Goal: Task Accomplishment & Management: Manage account settings

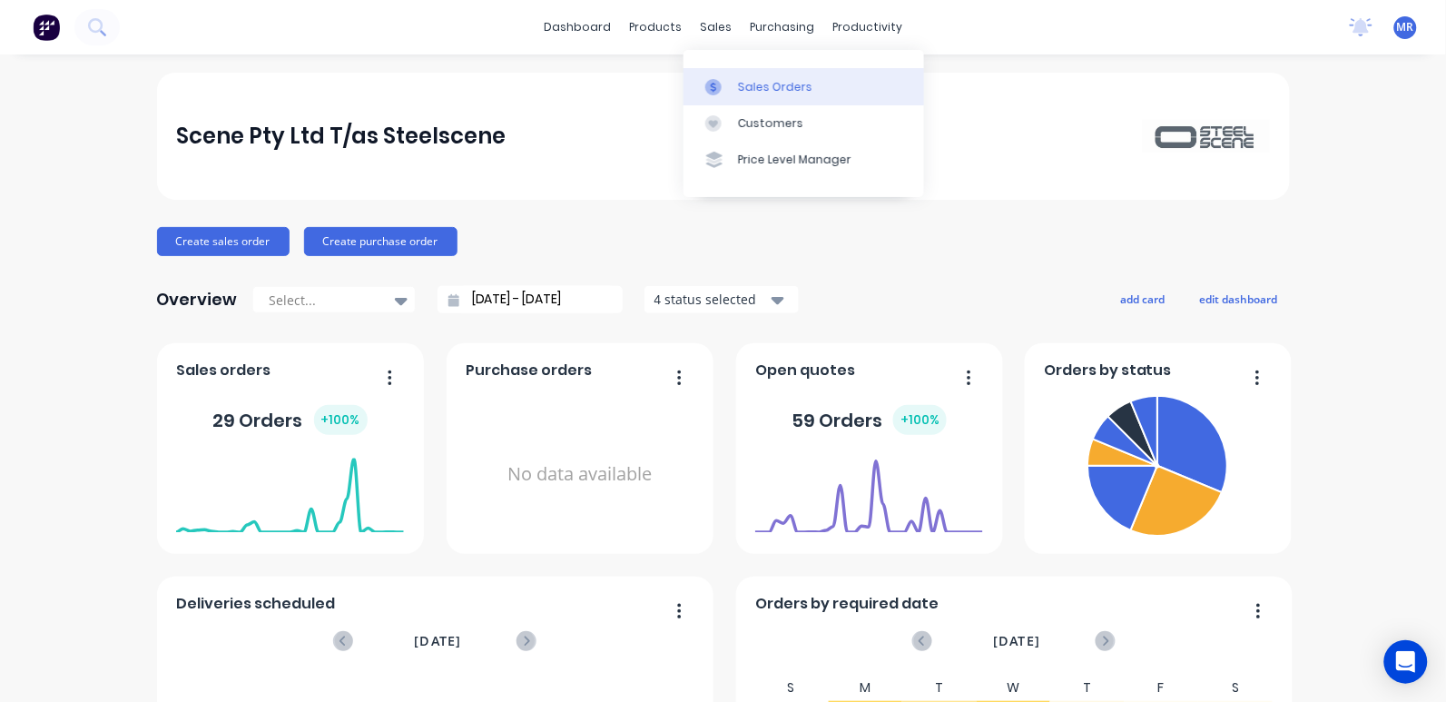
drag, startPoint x: 761, startPoint y: 84, endPoint x: 790, endPoint y: 102, distance: 34.3
click at [761, 84] on div "Sales Orders" at bounding box center [775, 87] width 74 height 16
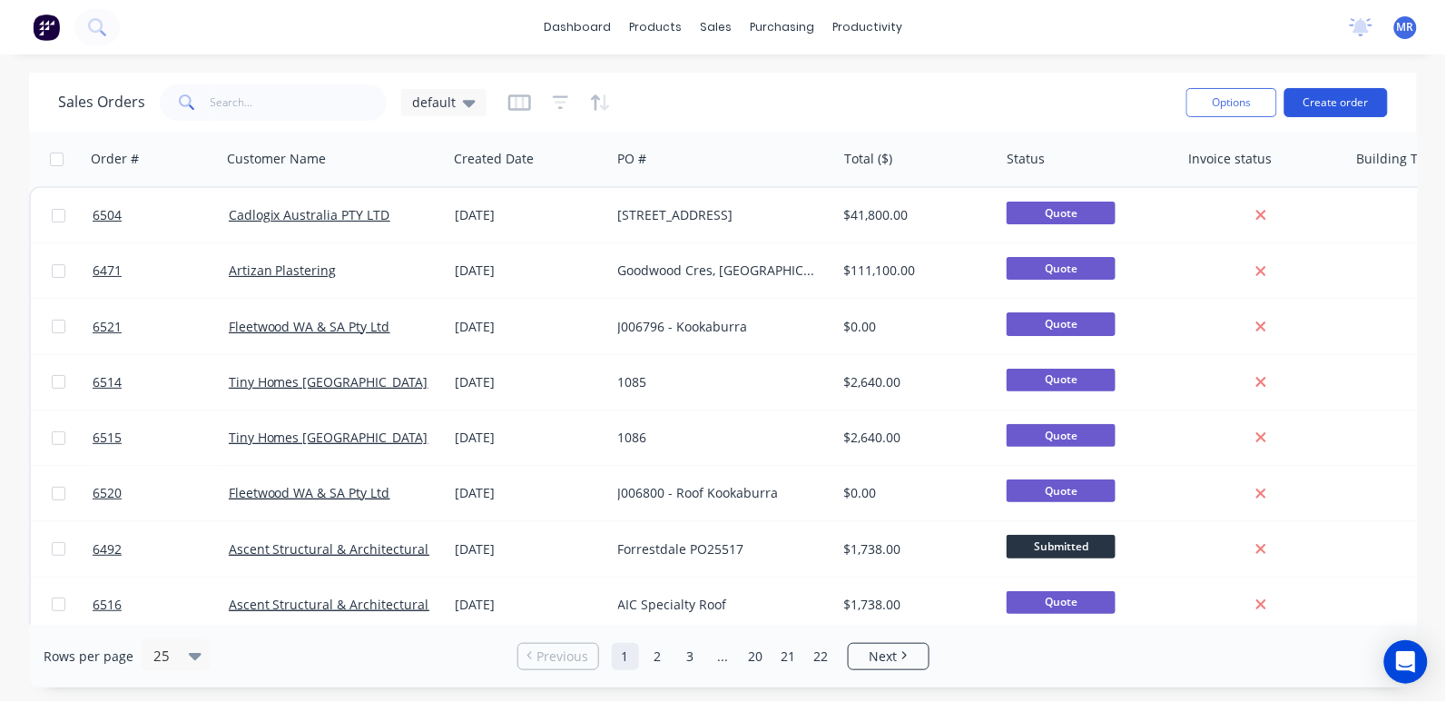
click at [1324, 103] on button "Create order" at bounding box center [1337, 102] width 104 height 29
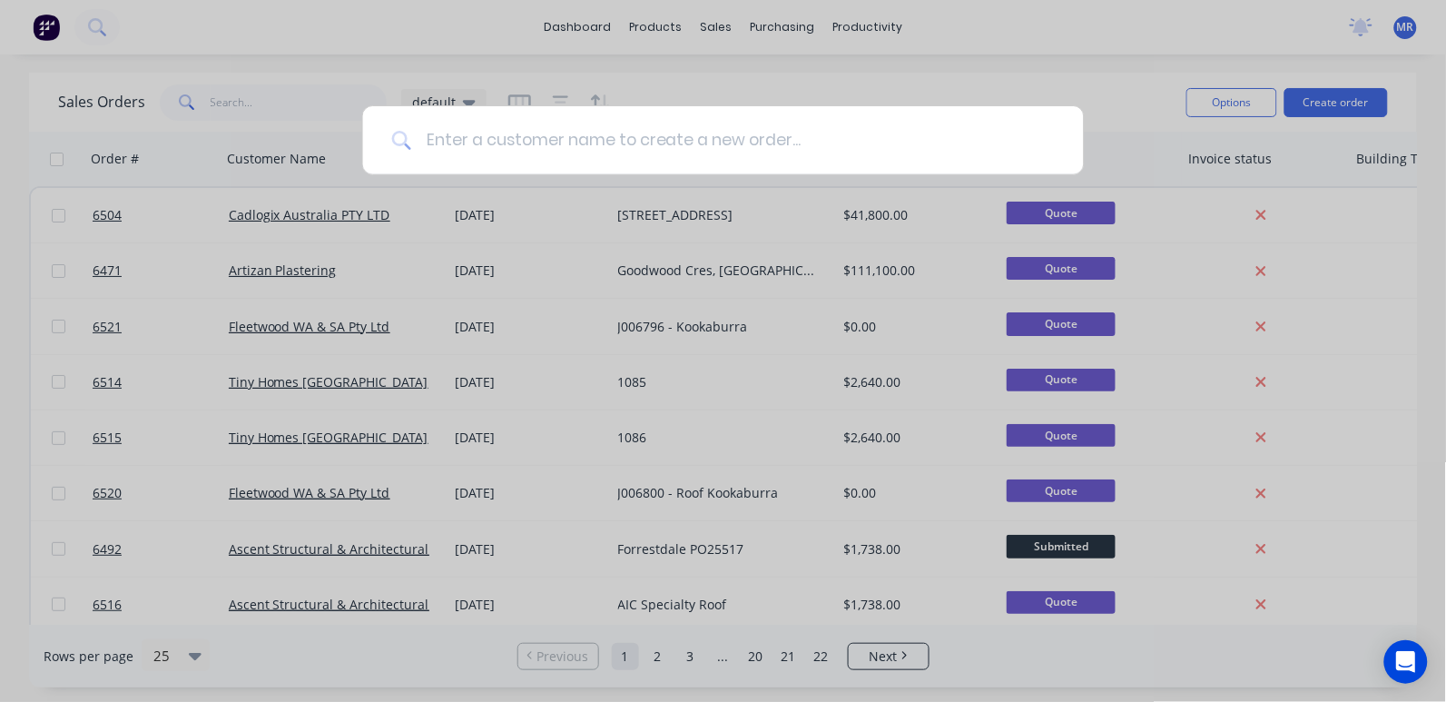
click at [604, 138] on input at bounding box center [733, 140] width 644 height 68
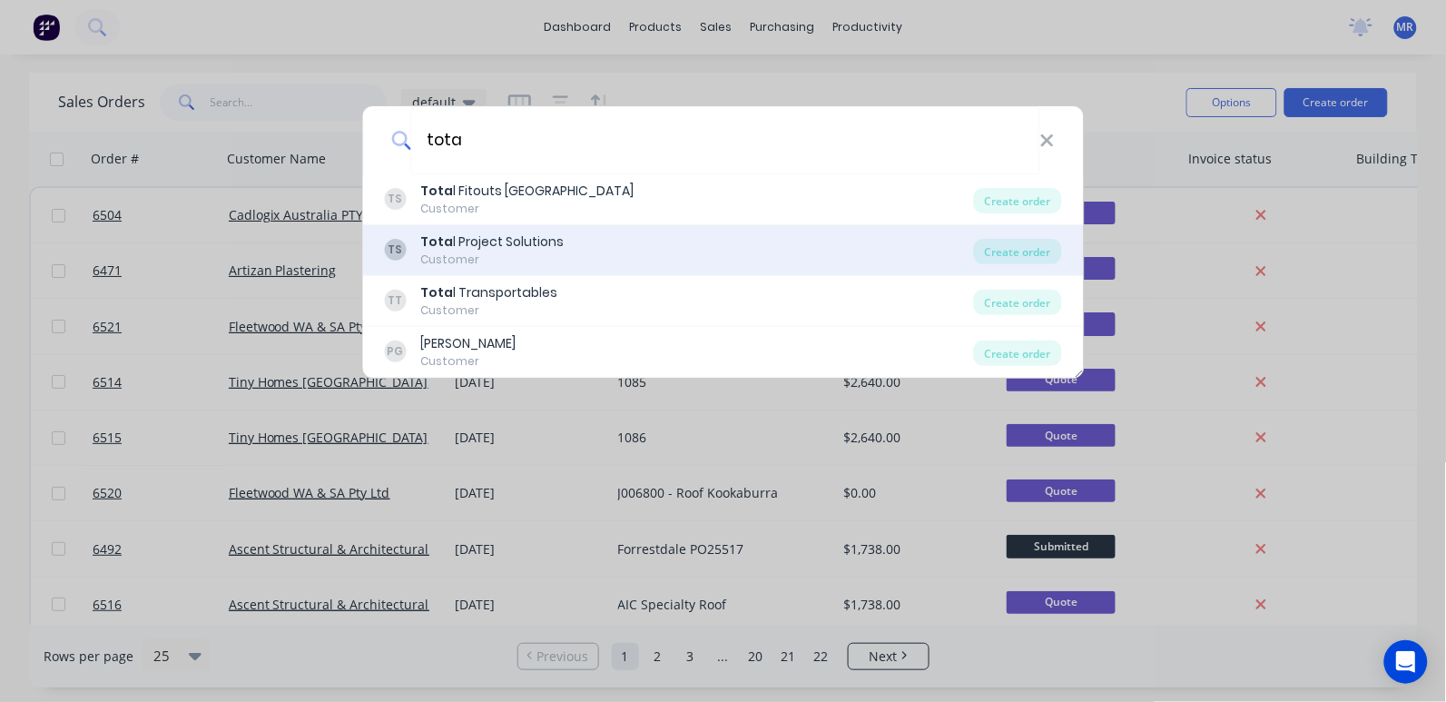
type input "tota"
click at [532, 245] on div "Tota l Project Solutions" at bounding box center [491, 241] width 143 height 19
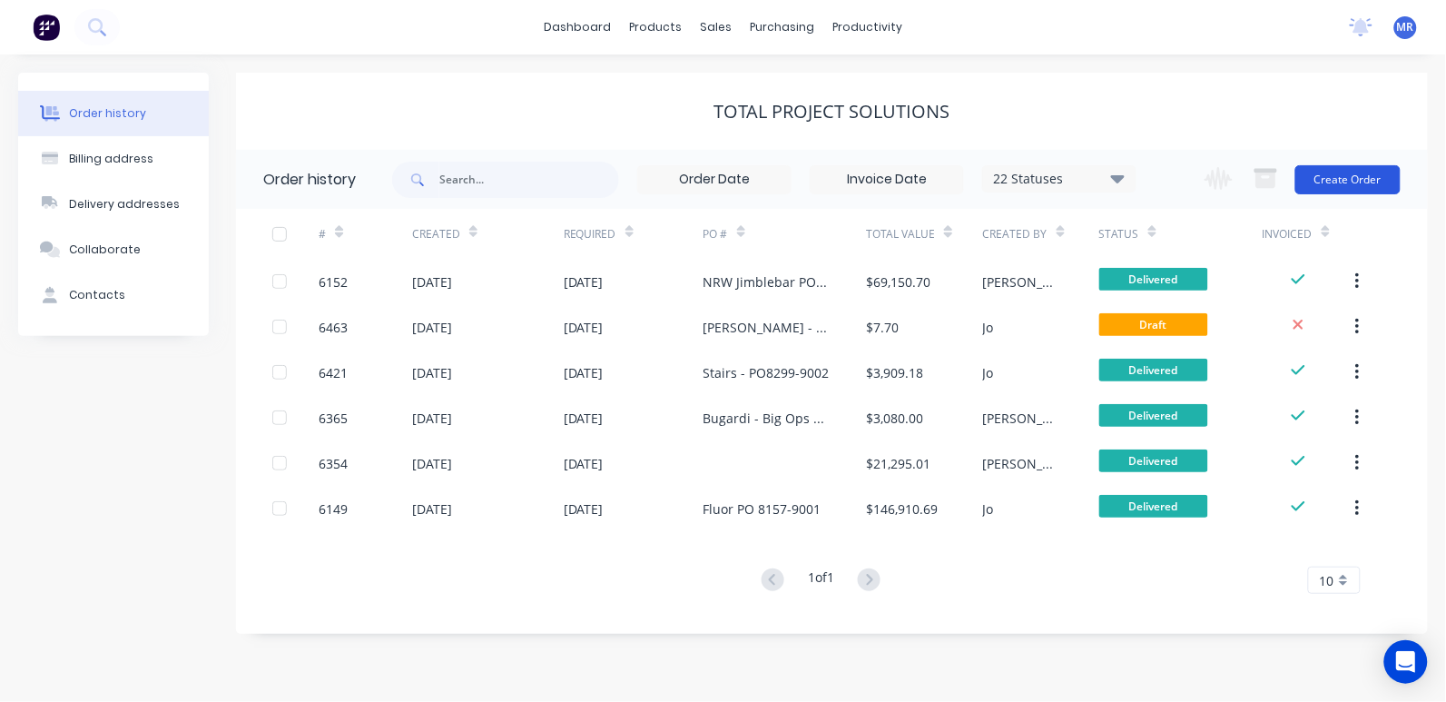
click at [1342, 178] on button "Create Order" at bounding box center [1348, 179] width 105 height 29
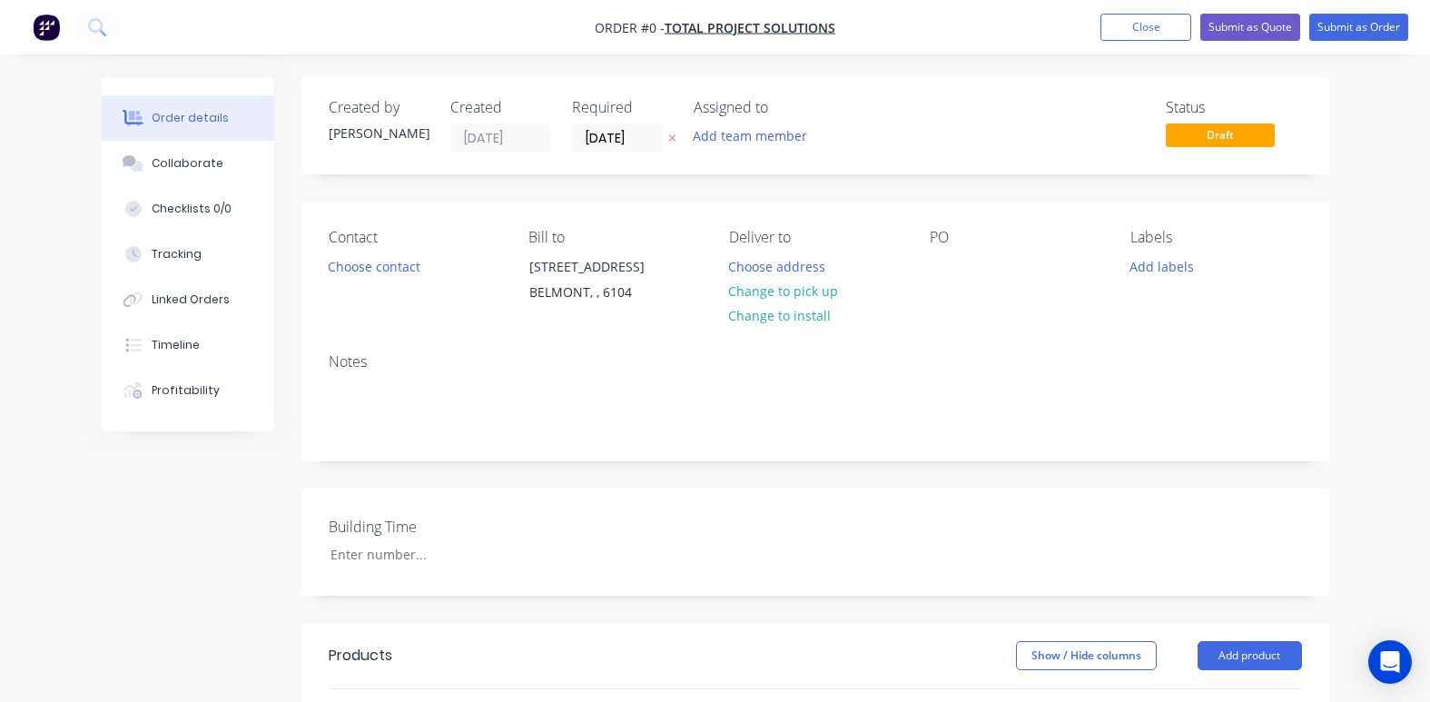
click at [960, 273] on div "PO" at bounding box center [1016, 270] width 172 height 83
click at [936, 257] on div at bounding box center [944, 266] width 29 height 26
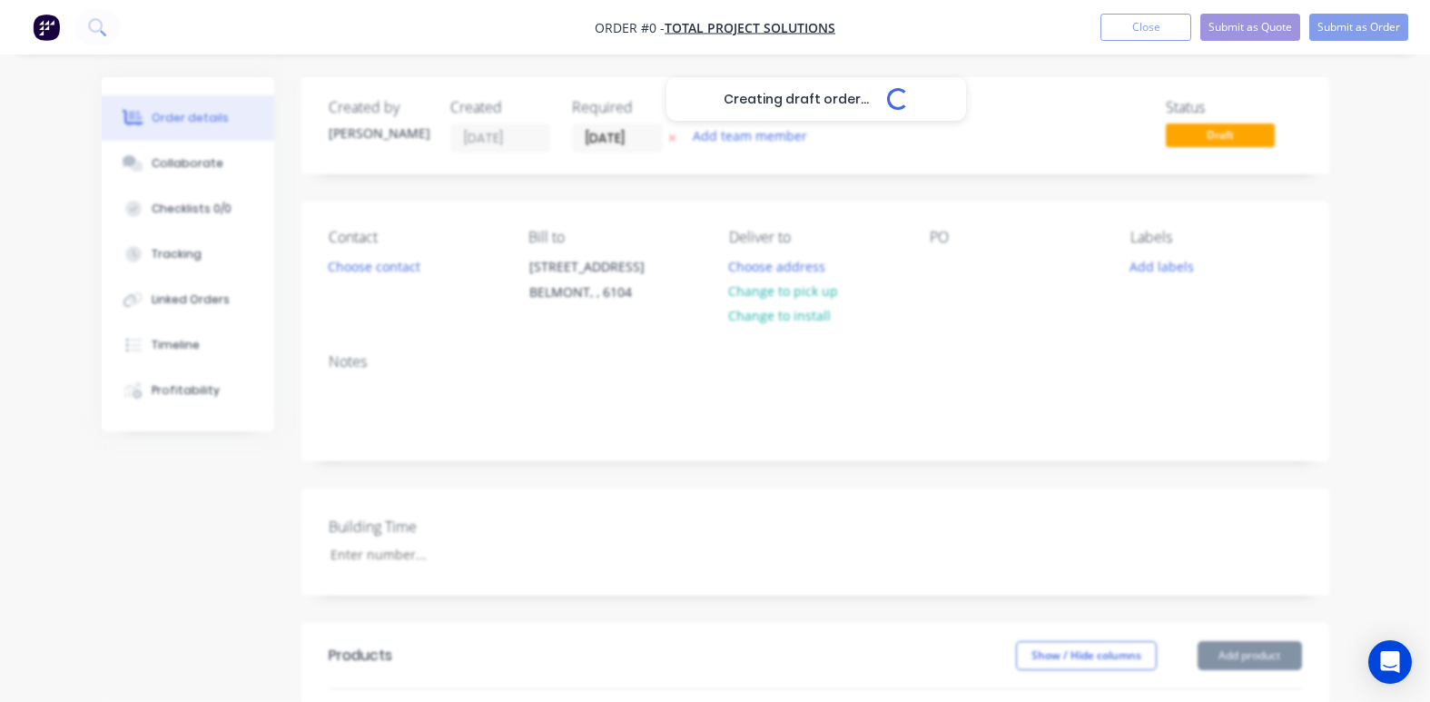
click at [672, 472] on div "Creating draft order... Loading... Order details Collaborate Checklists 0/0 Tra…" at bounding box center [716, 644] width 1264 height 1135
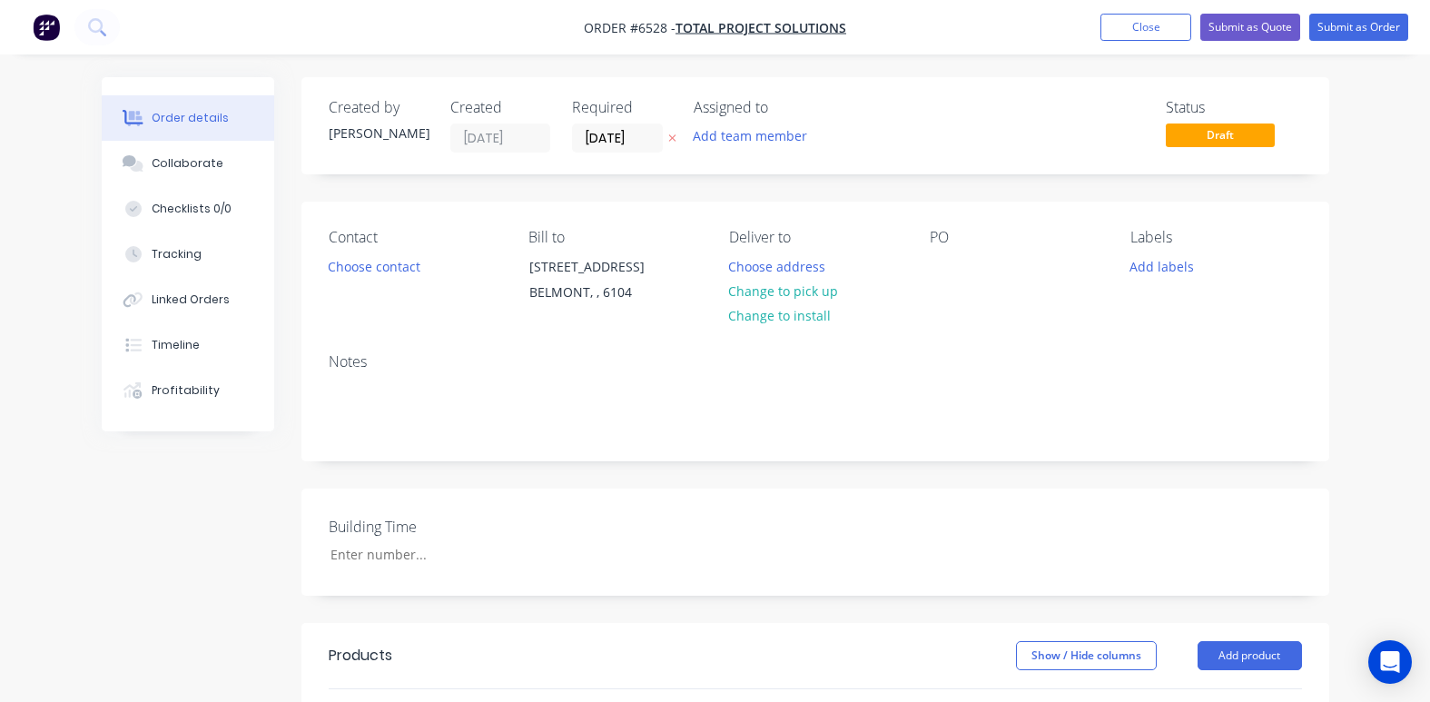
drag, startPoint x: 1239, startPoint y: 656, endPoint x: 1233, endPoint y: 587, distance: 69.3
click at [1239, 654] on button "Add product" at bounding box center [1250, 655] width 104 height 29
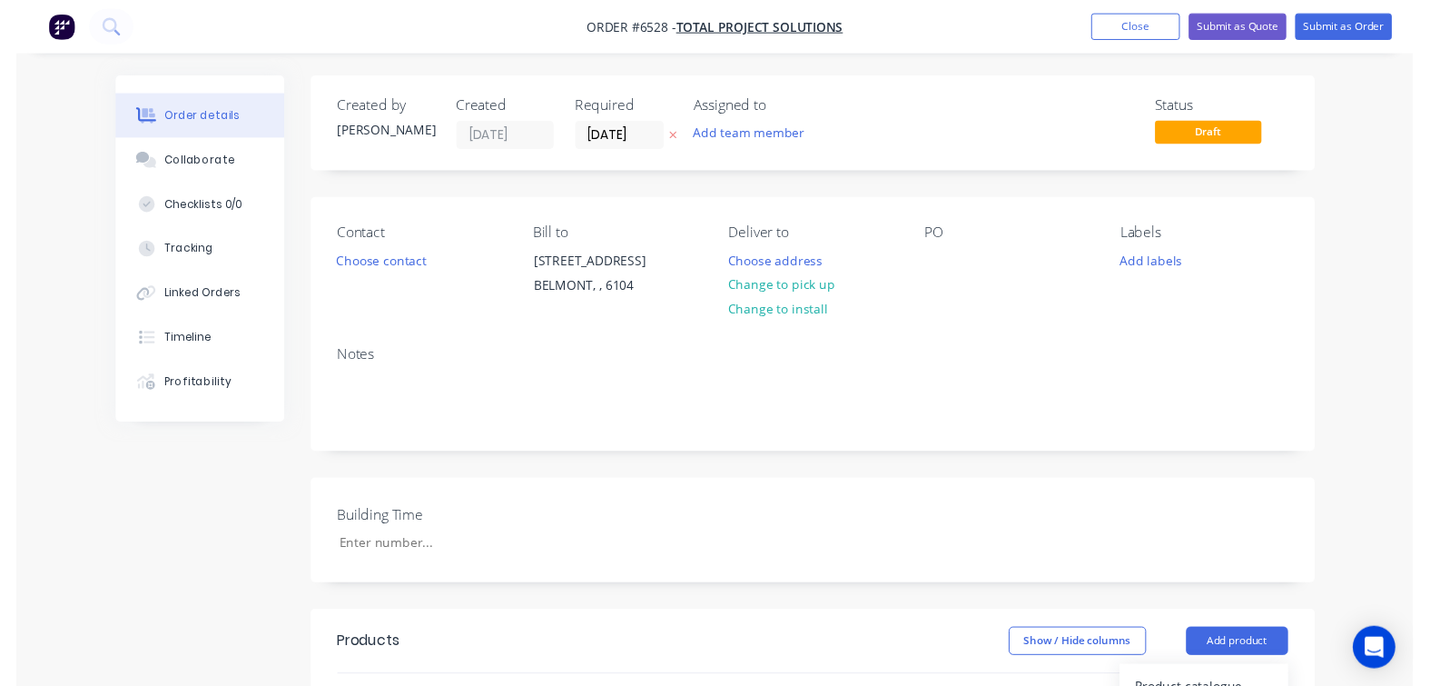
scroll to position [341, 0]
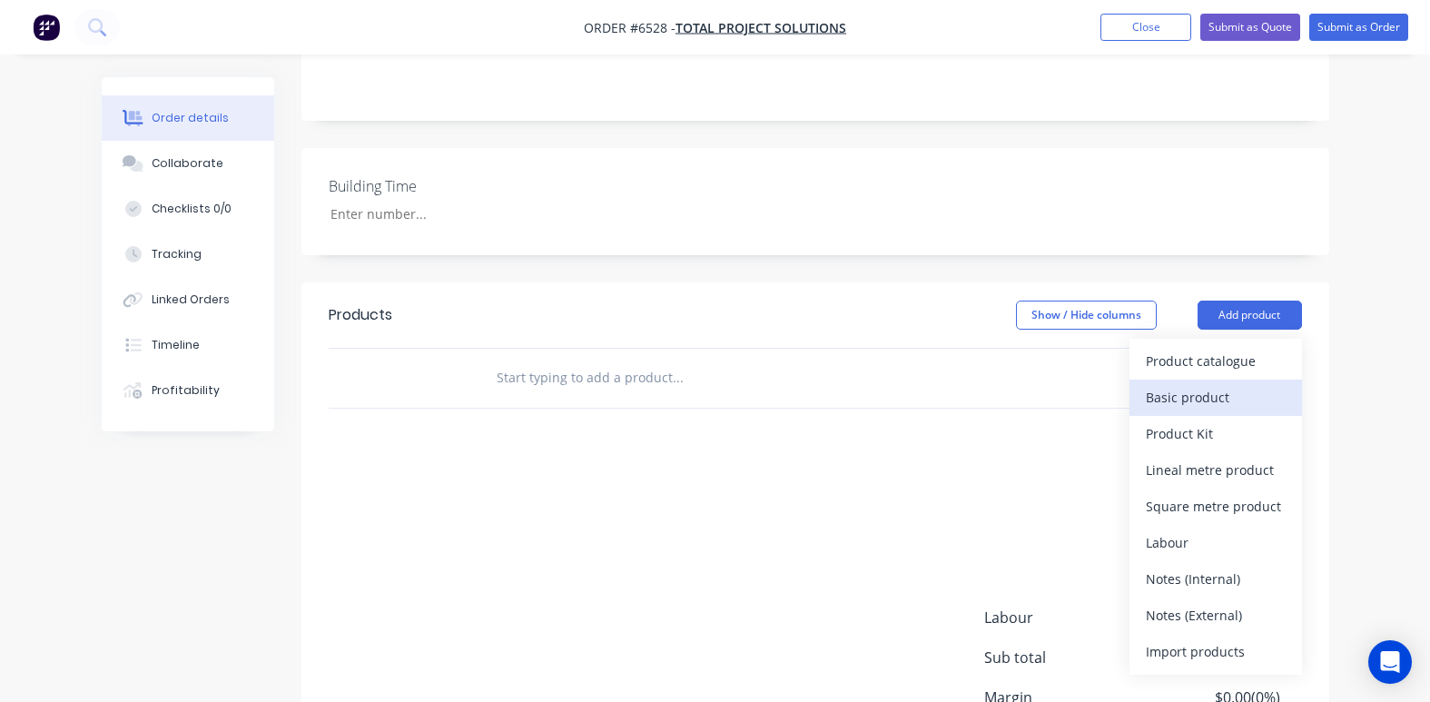
click at [1194, 406] on div "Basic product" at bounding box center [1216, 397] width 140 height 26
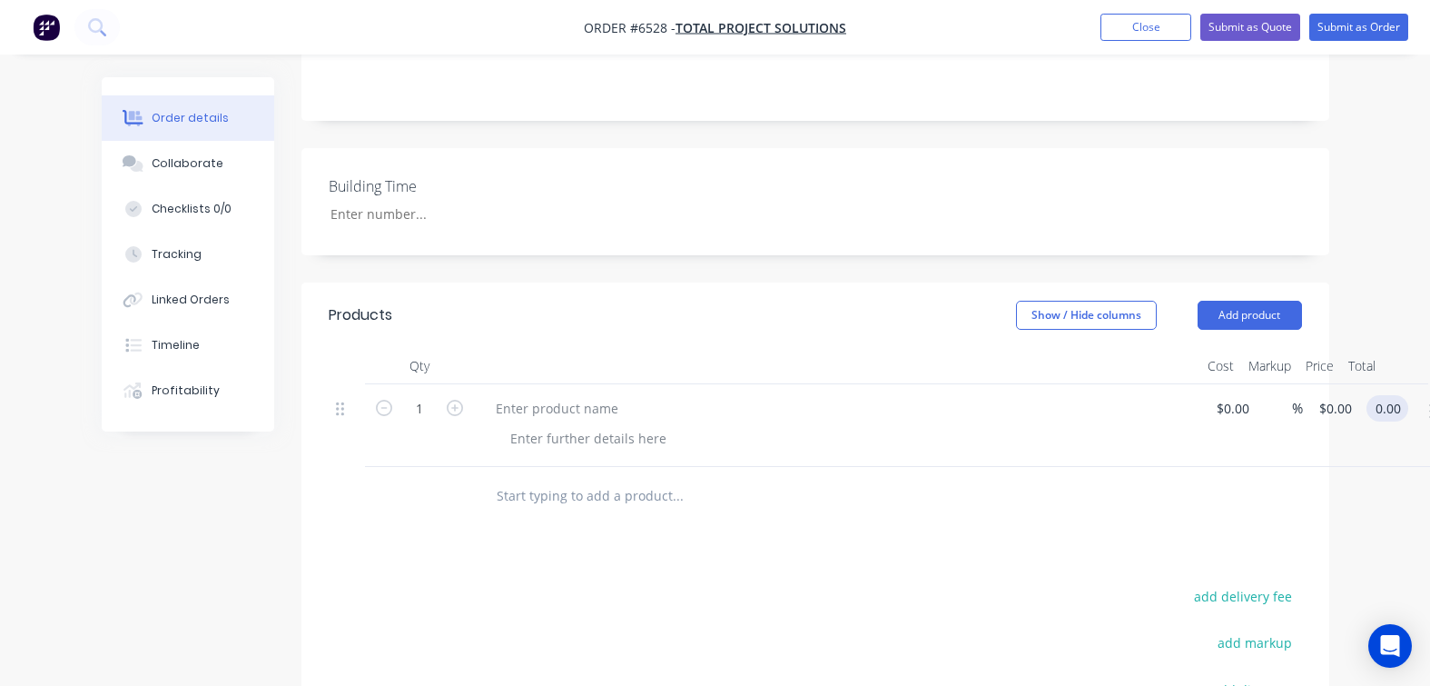
click at [1391, 410] on input "0.00" at bounding box center [1391, 408] width 35 height 26
type input "3186.79"
type input "$3,186.79"
drag, startPoint x: 892, startPoint y: 564, endPoint x: 929, endPoint y: 538, distance: 45.1
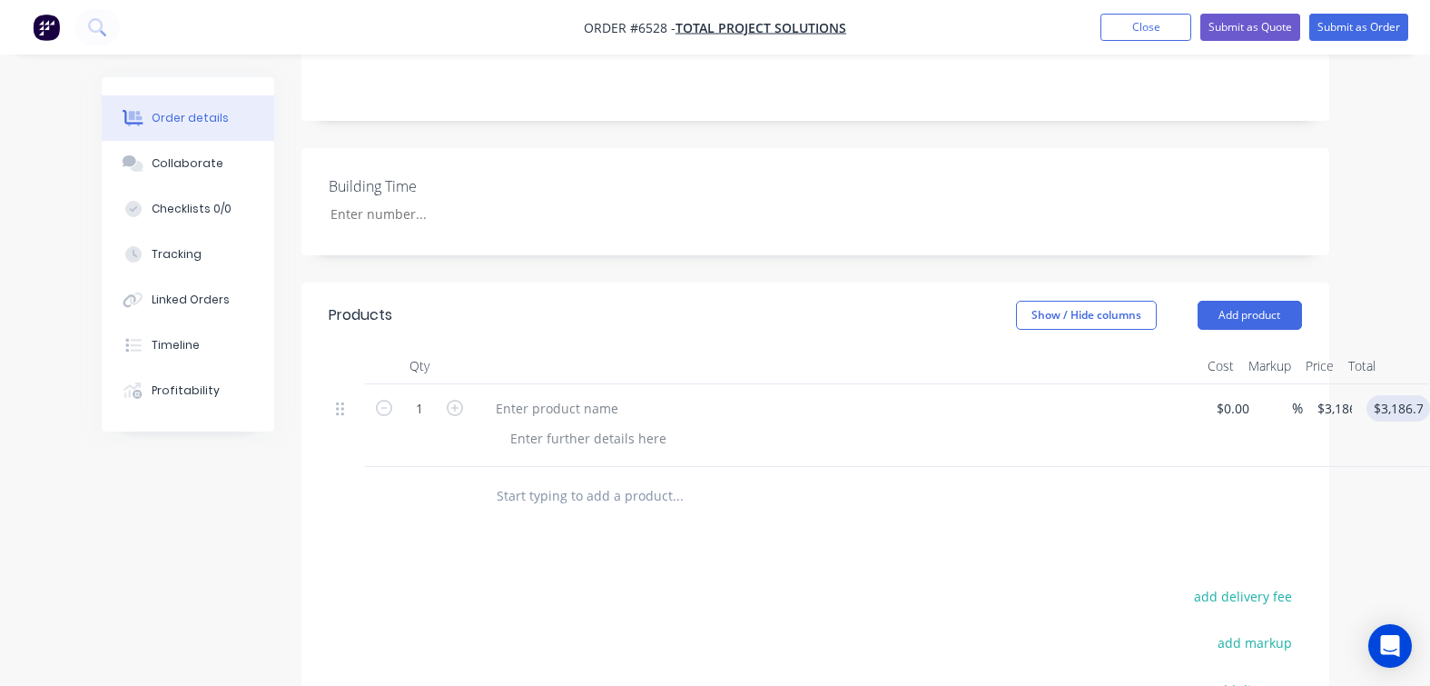
click at [893, 563] on div "Products Show / Hide columns Add product Qty Cost Markup Price Total 1 $0.00 $0…" at bounding box center [815, 621] width 1028 height 679
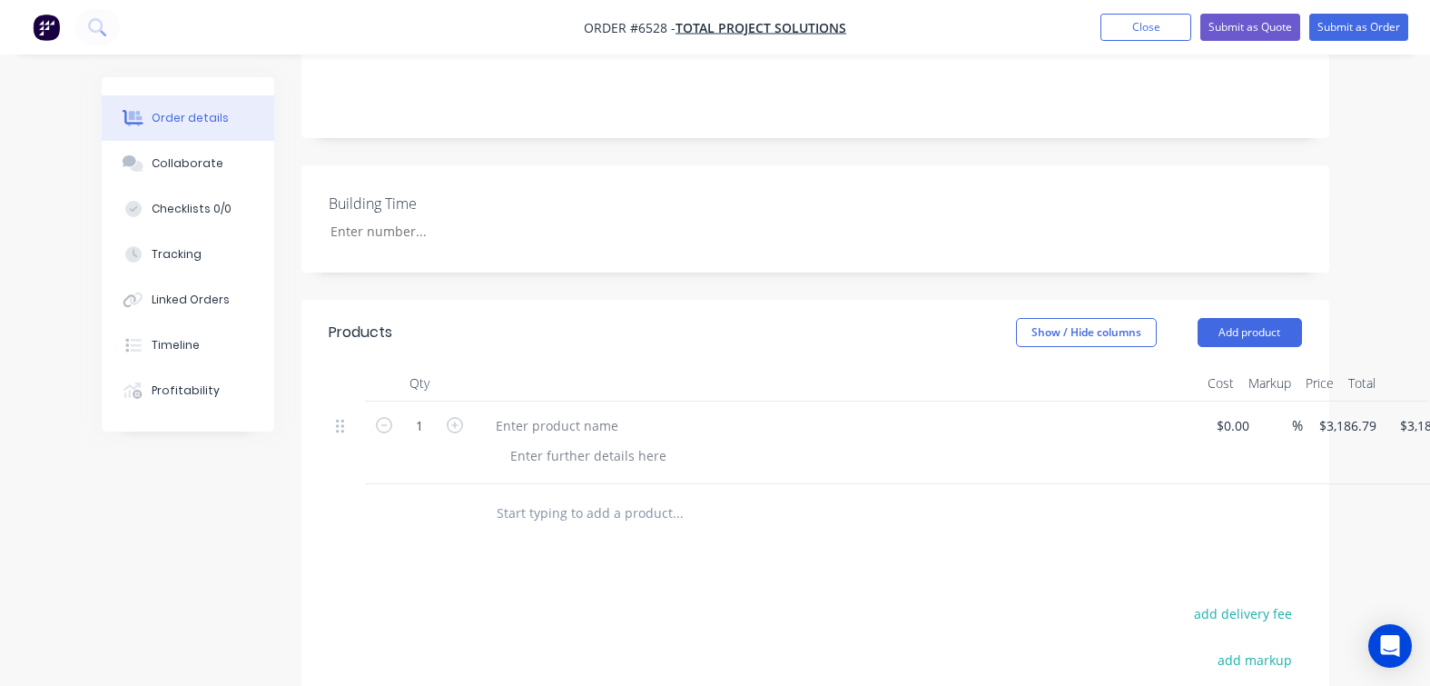
scroll to position [0, 0]
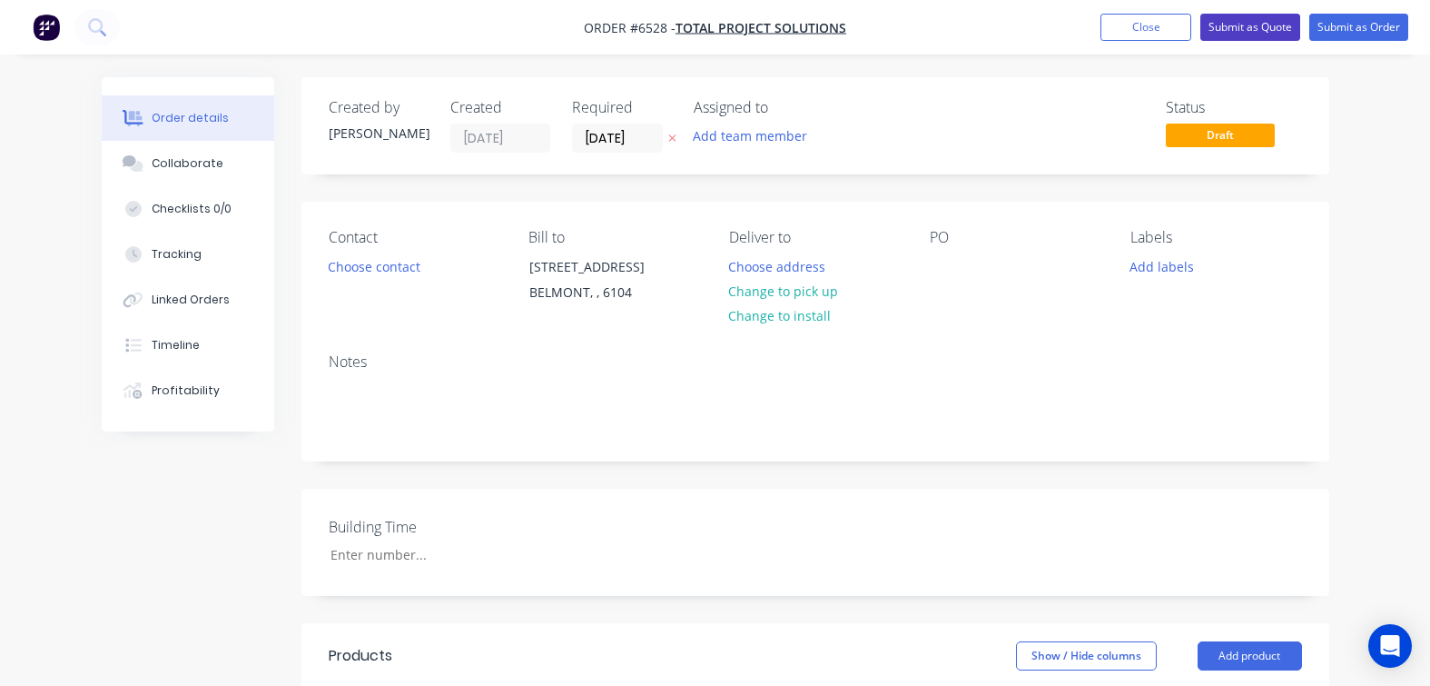
click at [1272, 32] on button "Submit as Quote" at bounding box center [1250, 27] width 100 height 27
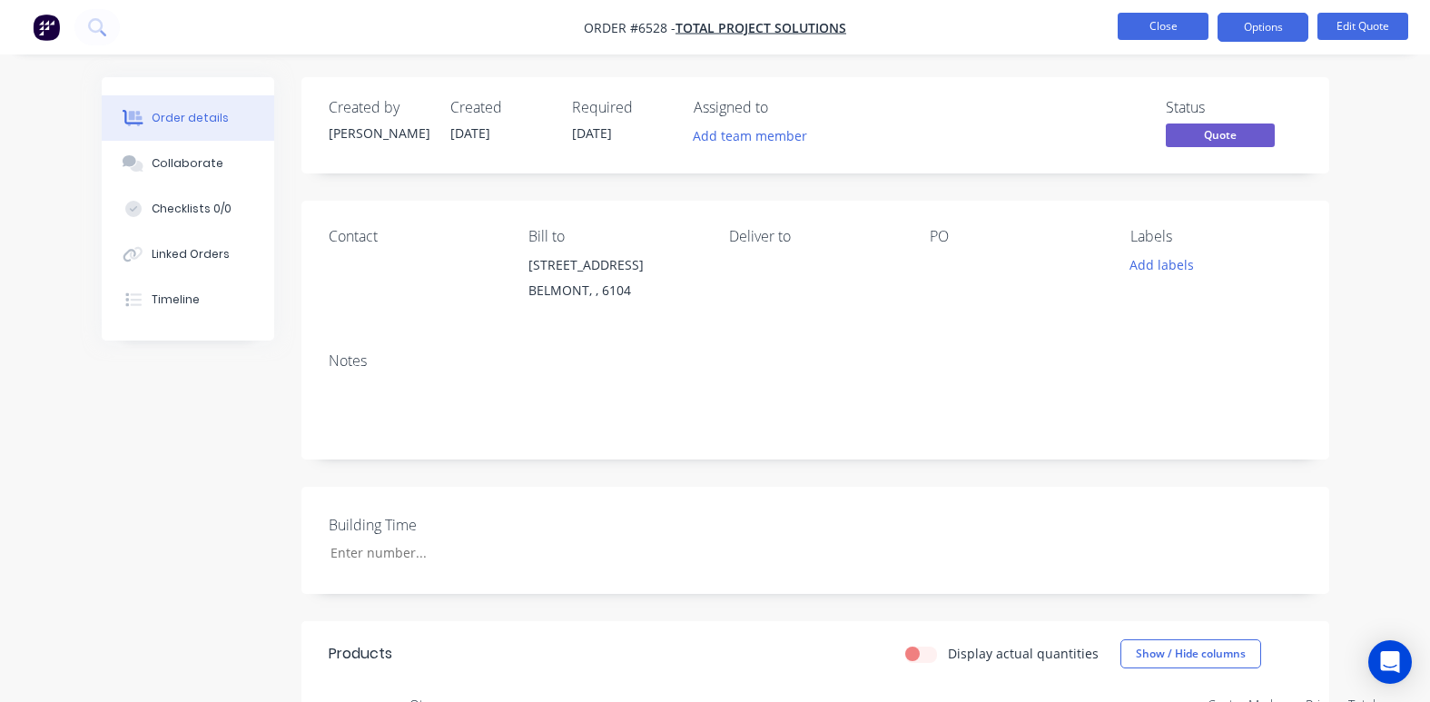
click at [1195, 25] on button "Close" at bounding box center [1163, 26] width 91 height 27
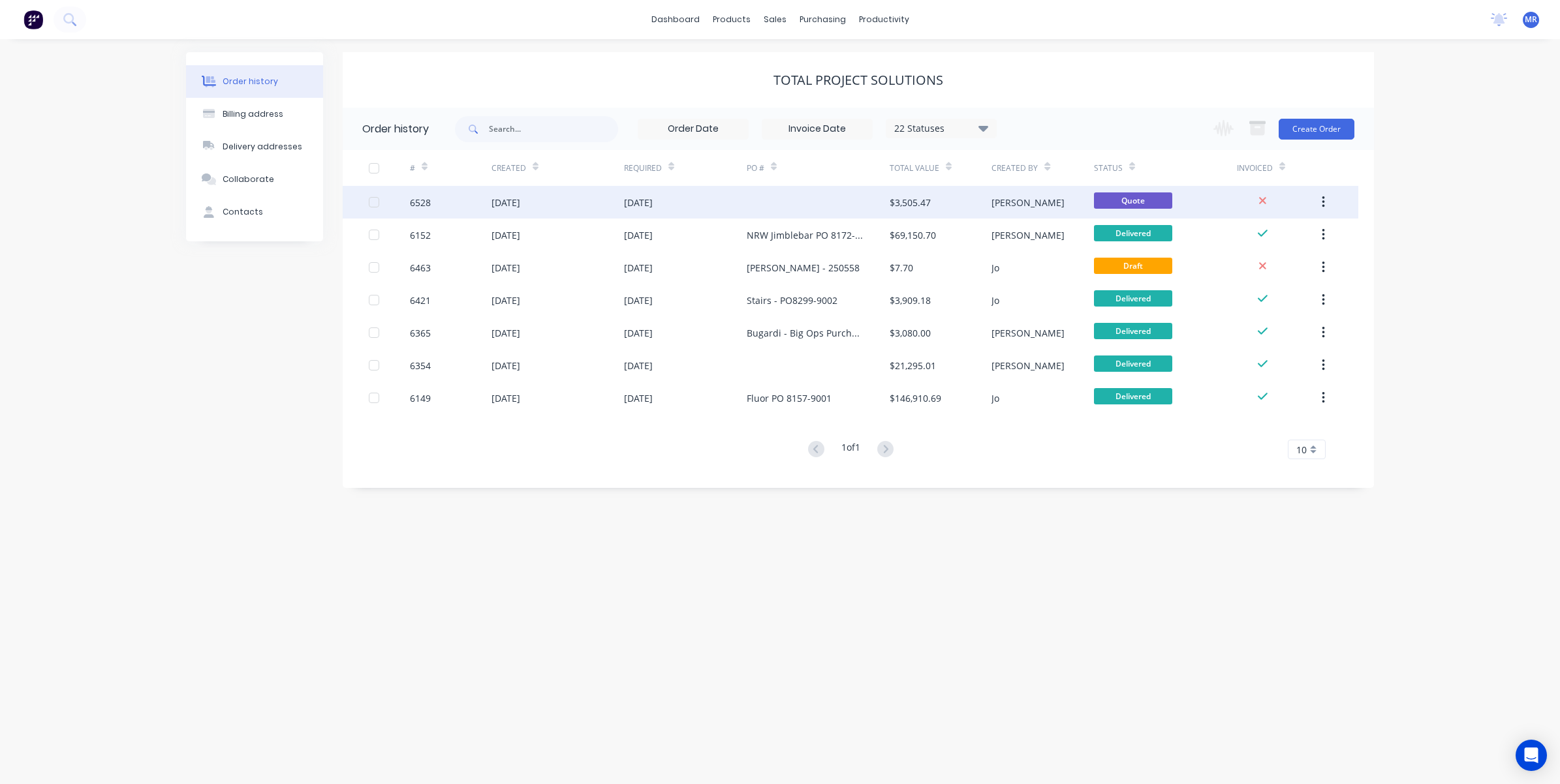
click at [520, 202] on div "[DATE]" at bounding box center [506, 202] width 29 height 14
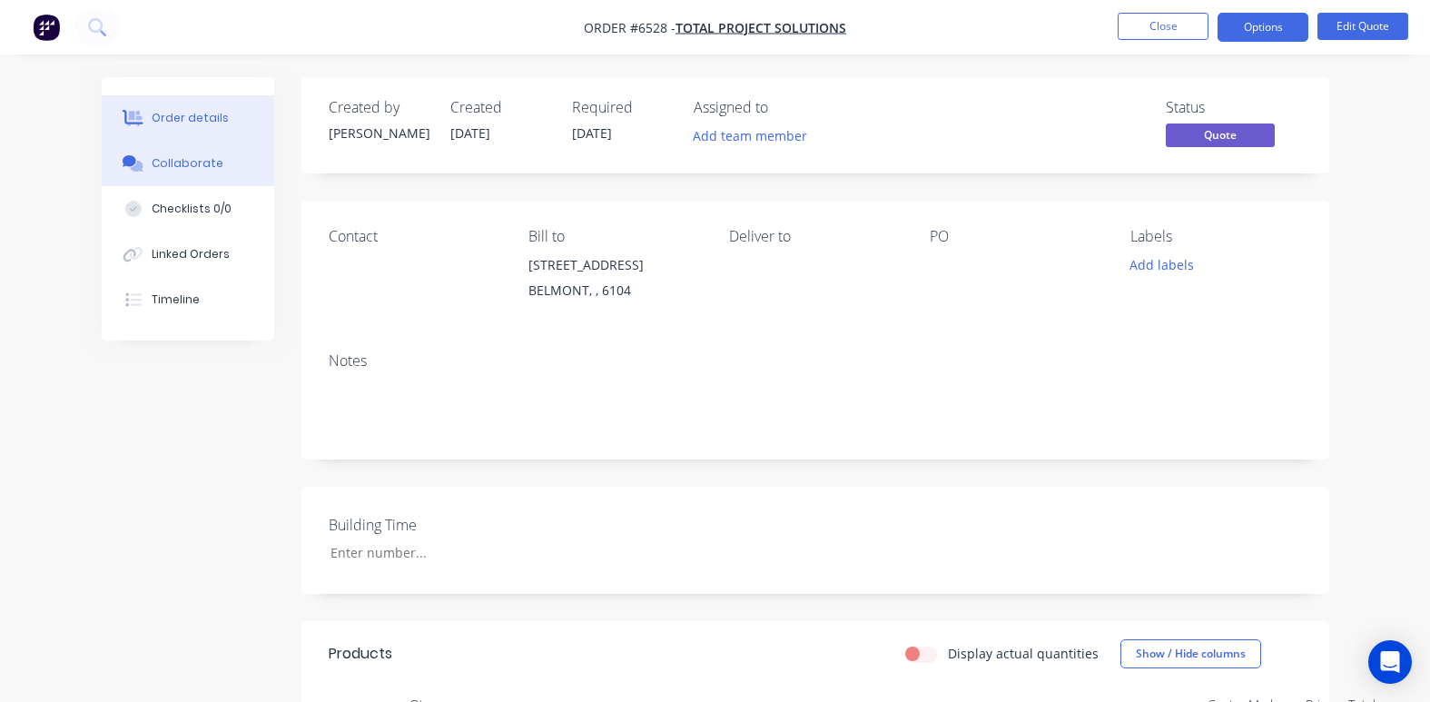
click at [209, 153] on button "Collaborate" at bounding box center [188, 163] width 173 height 45
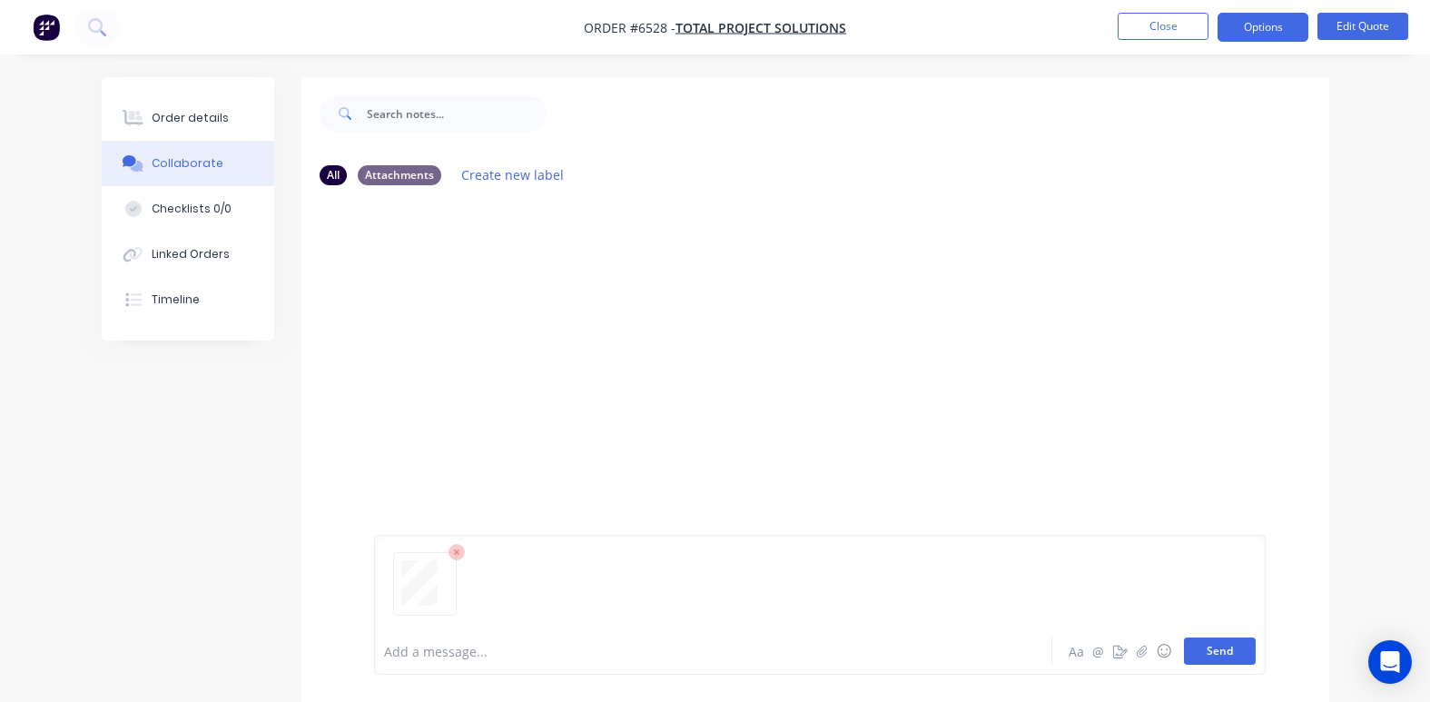
drag, startPoint x: 1237, startPoint y: 654, endPoint x: 1264, endPoint y: 655, distance: 27.3
click at [1237, 652] on button "Send" at bounding box center [1220, 650] width 72 height 27
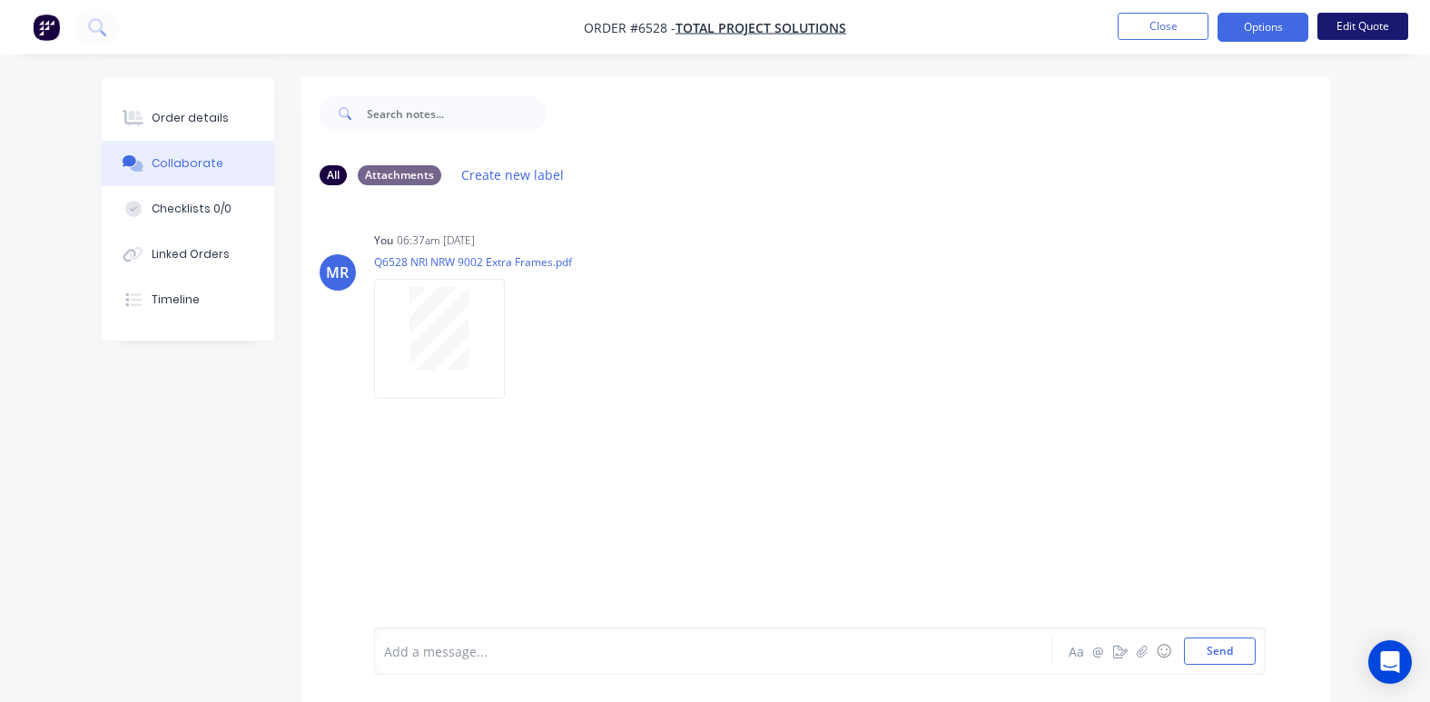
click at [1332, 18] on button "Edit Quote" at bounding box center [1363, 26] width 91 height 27
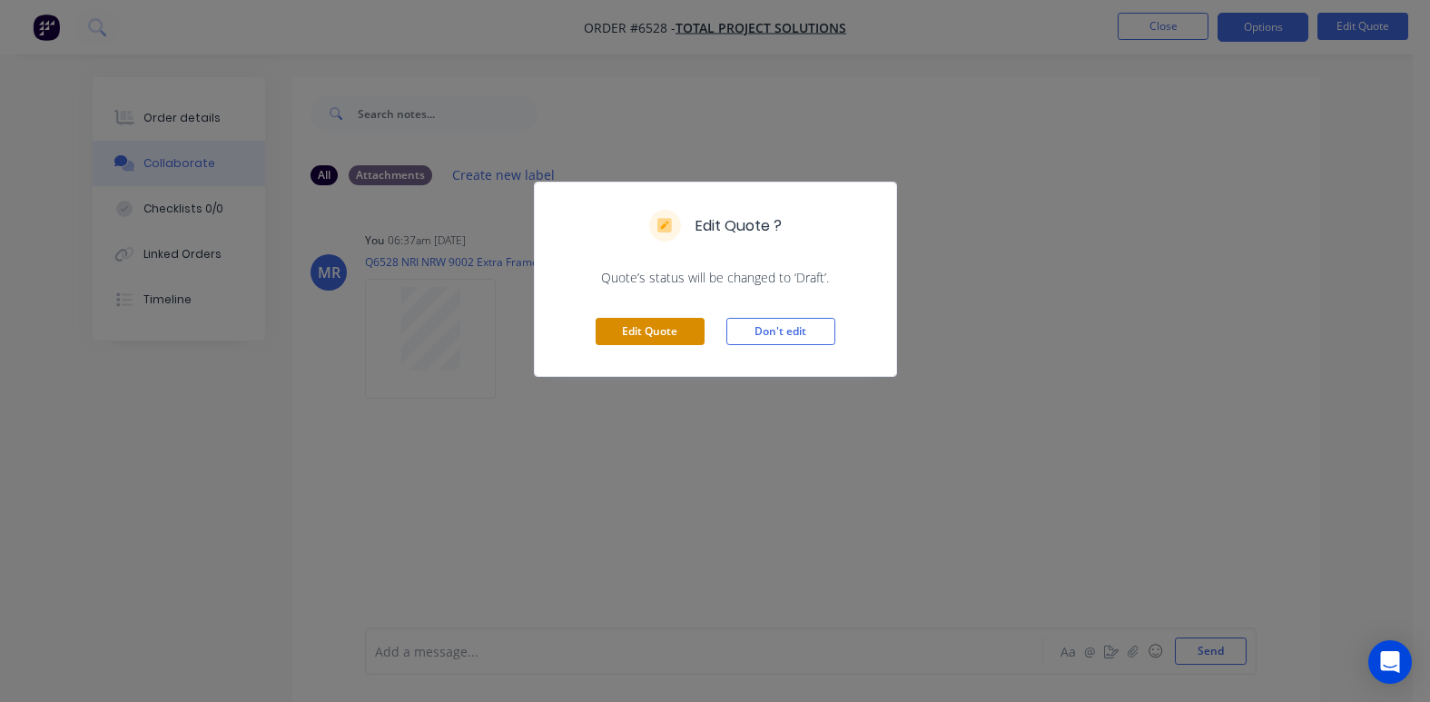
click at [655, 328] on button "Edit Quote" at bounding box center [650, 331] width 109 height 27
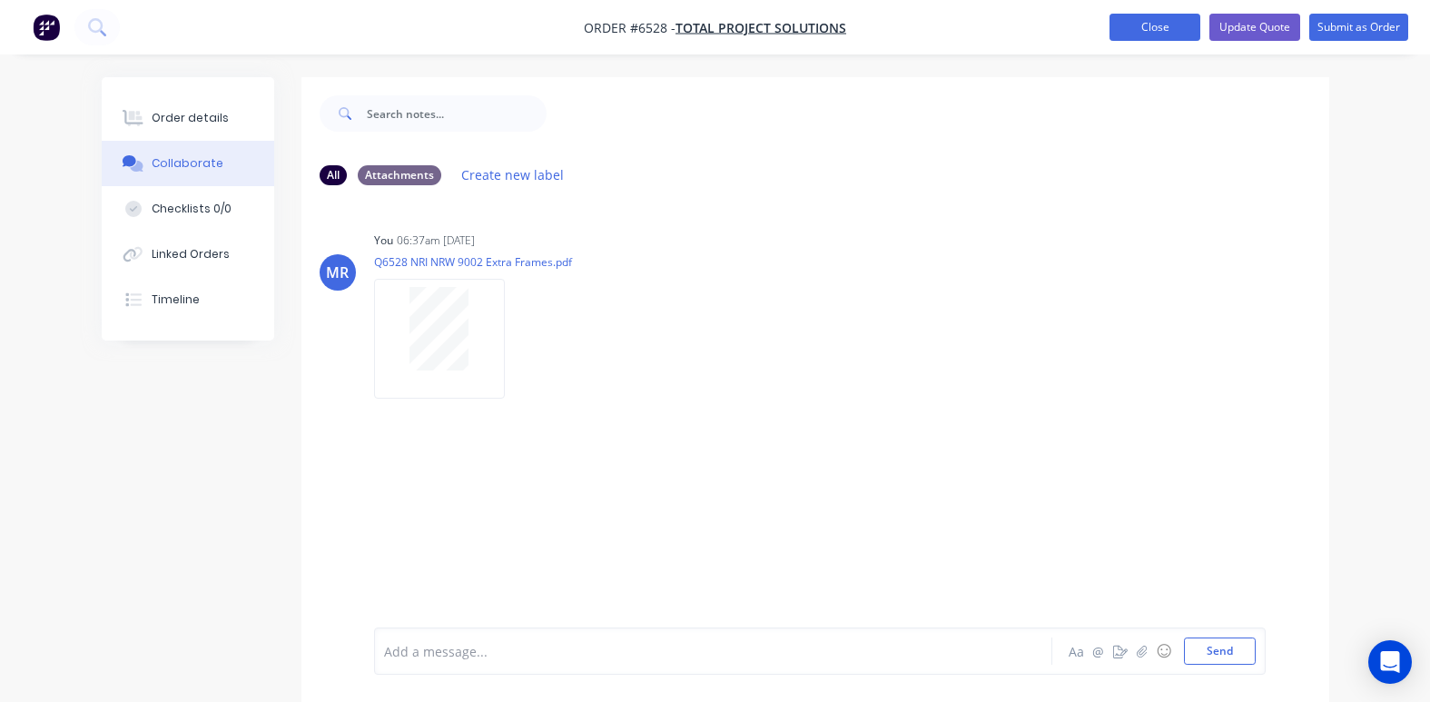
click at [1151, 19] on button "Close" at bounding box center [1155, 27] width 91 height 27
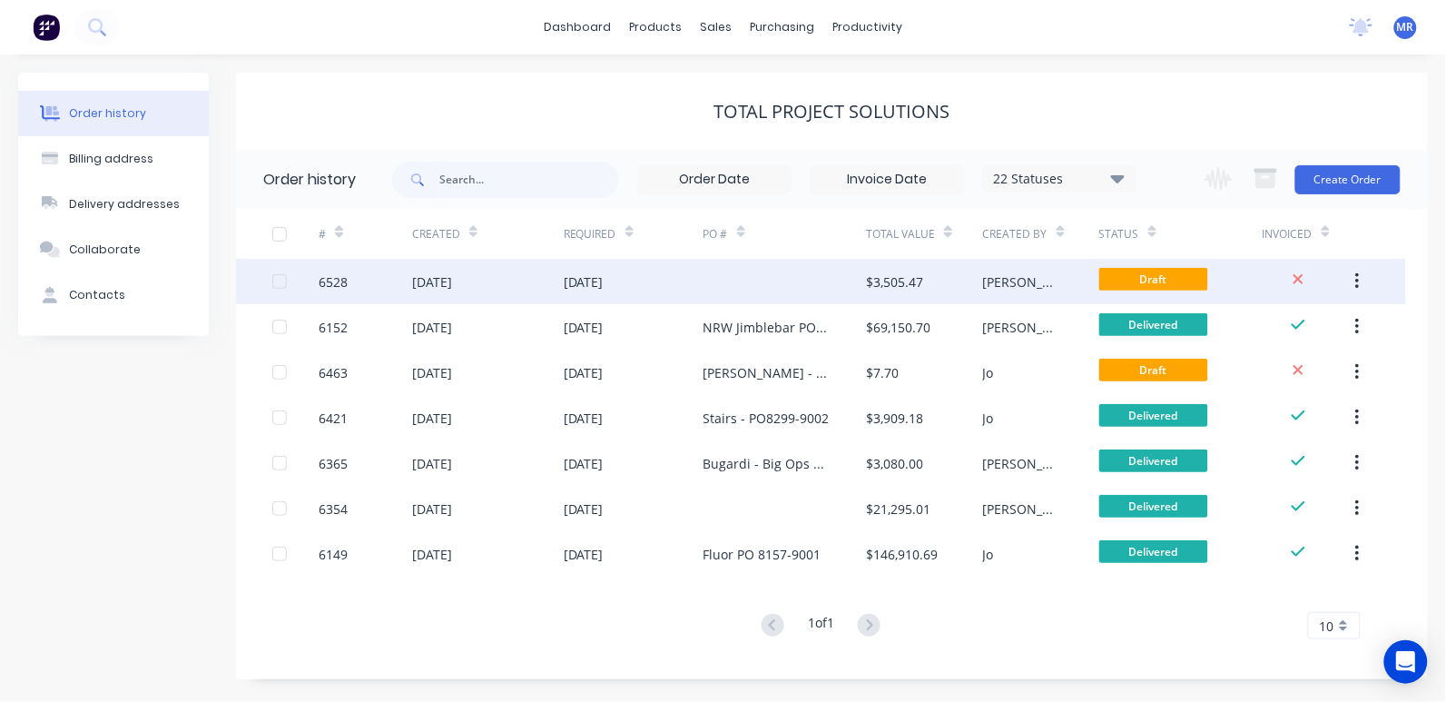
drag, startPoint x: 758, startPoint y: 283, endPoint x: 740, endPoint y: 288, distance: 18.7
click at [740, 288] on div at bounding box center [785, 281] width 163 height 45
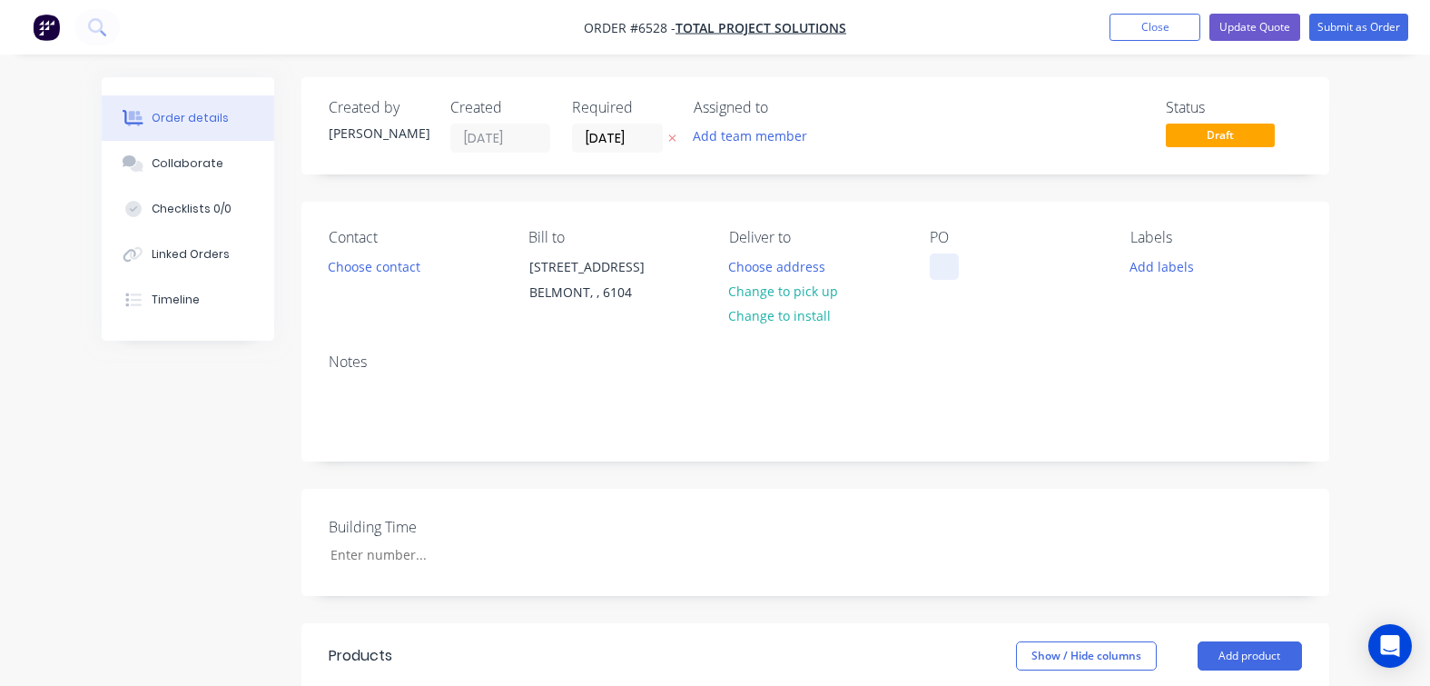
click at [944, 263] on div at bounding box center [944, 266] width 29 height 26
drag, startPoint x: 901, startPoint y: 472, endPoint x: 1056, endPoint y: 400, distance: 171.0
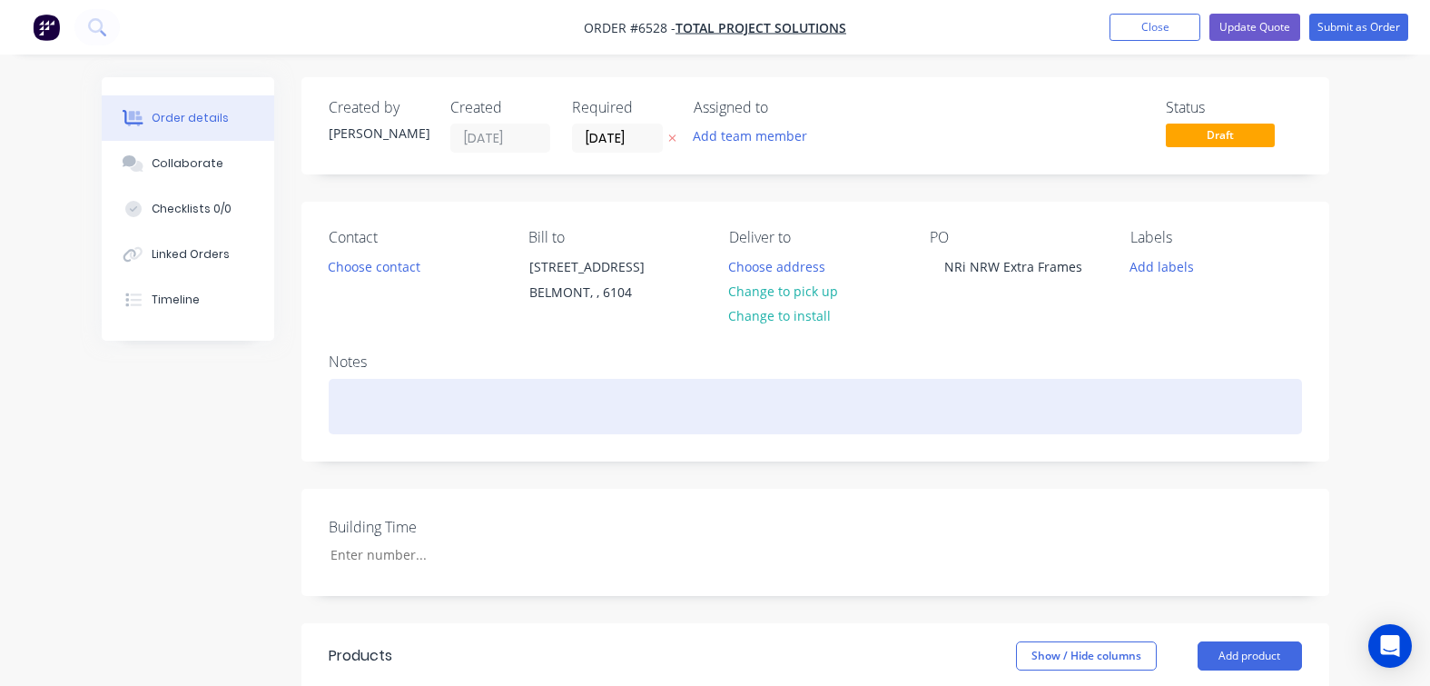
click at [904, 470] on div "Created by Michael Created 11/09/25 Required 11/09/25 Assigned to Add team memb…" at bounding box center [815, 689] width 1028 height 1225
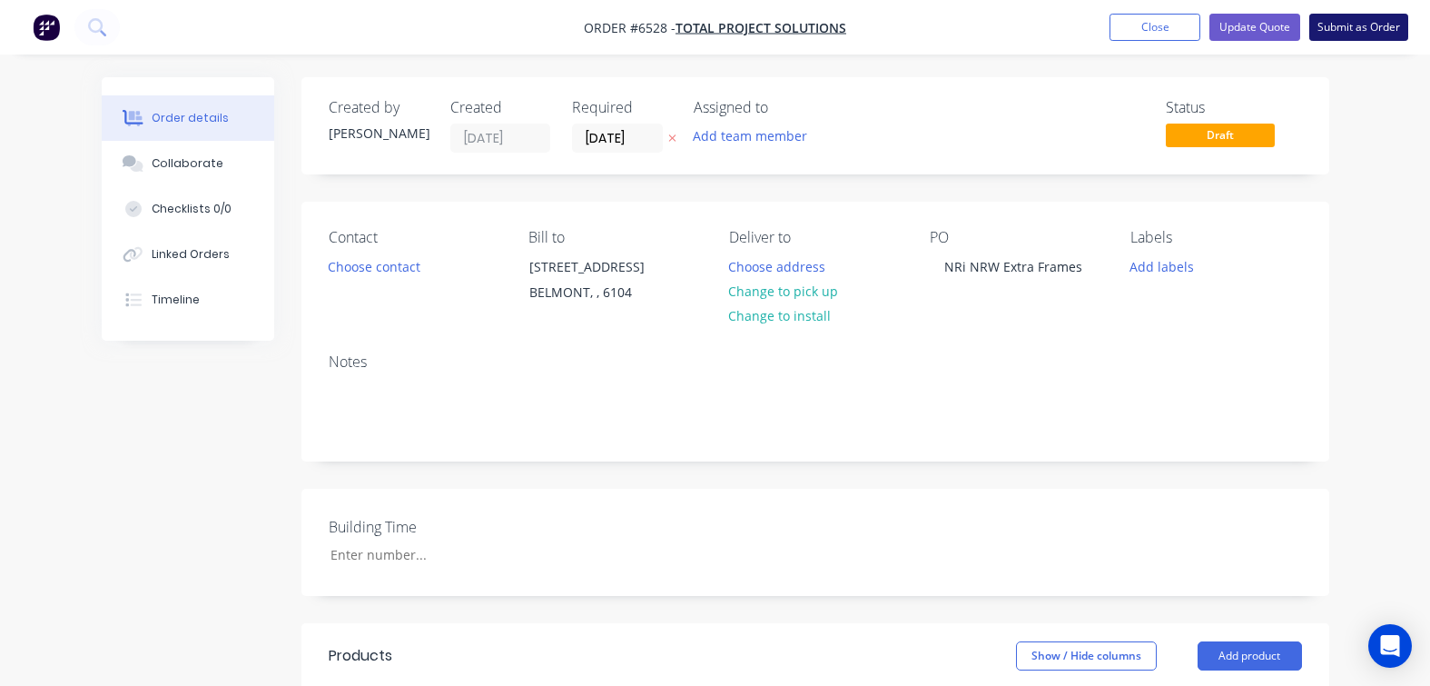
click at [1327, 30] on button "Submit as Order" at bounding box center [1358, 27] width 99 height 27
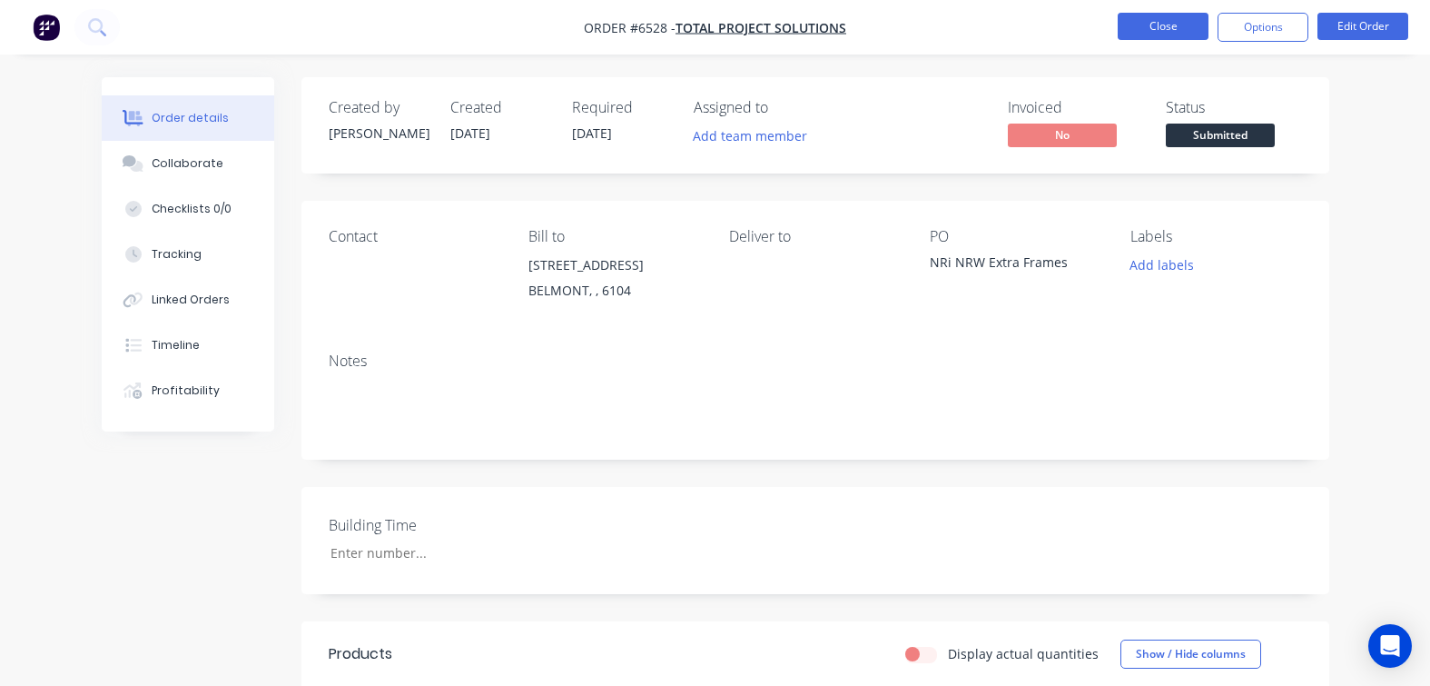
click at [1177, 30] on button "Close" at bounding box center [1163, 26] width 91 height 27
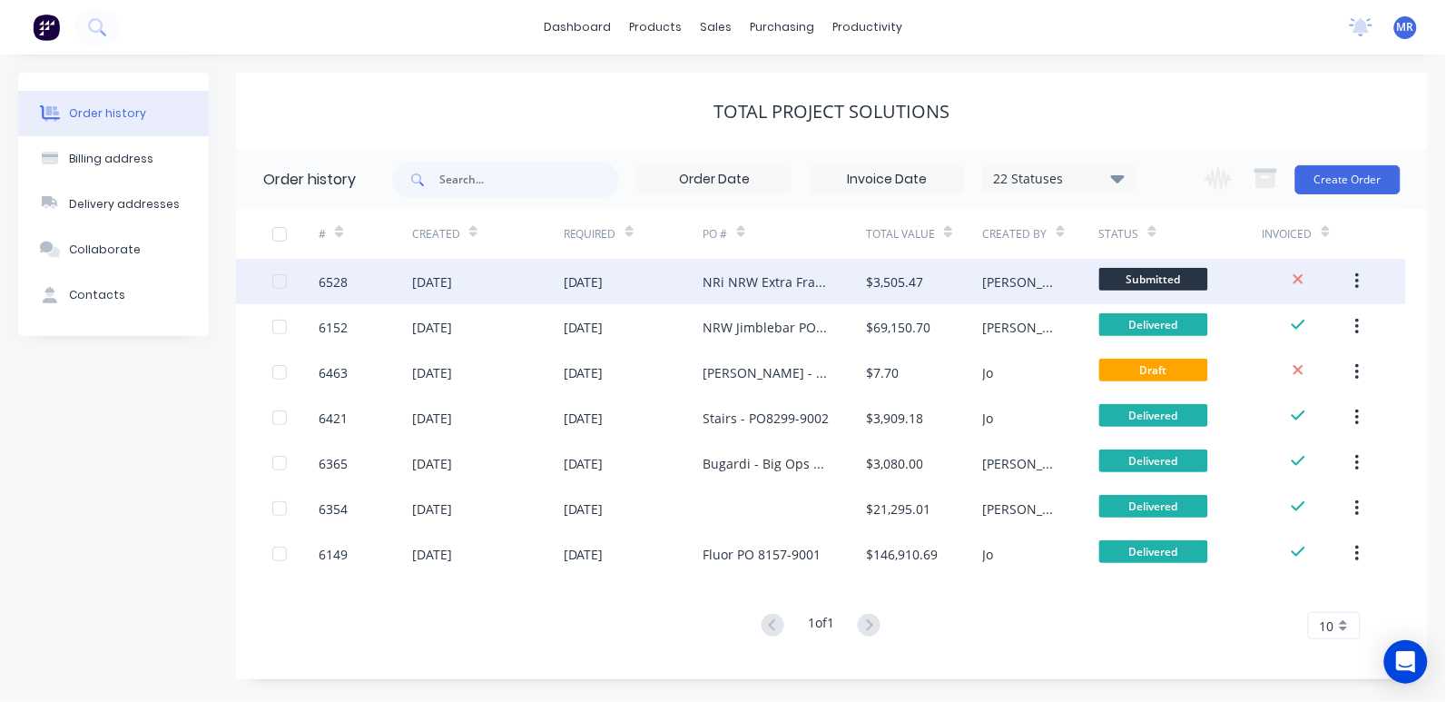
click at [746, 281] on div "NRi NRW Extra Frames" at bounding box center [767, 281] width 127 height 19
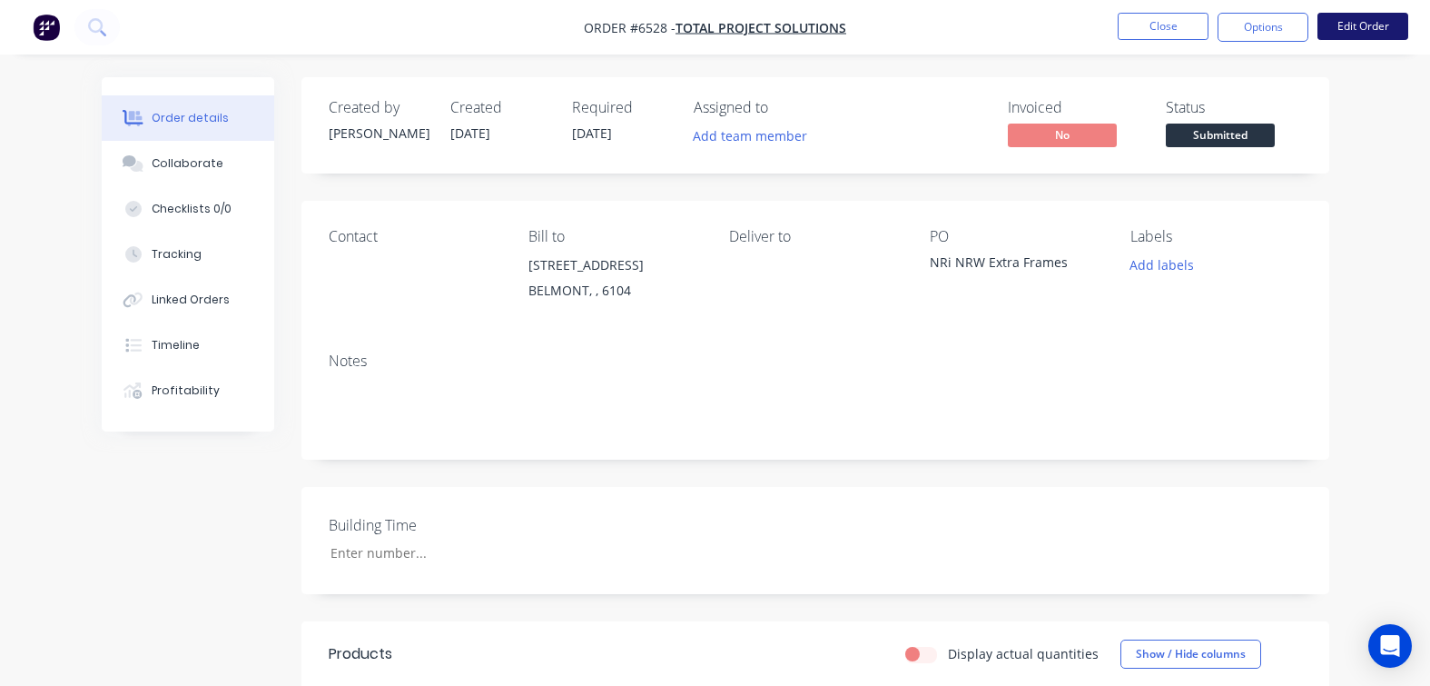
click at [1353, 28] on button "Edit Order" at bounding box center [1363, 26] width 91 height 27
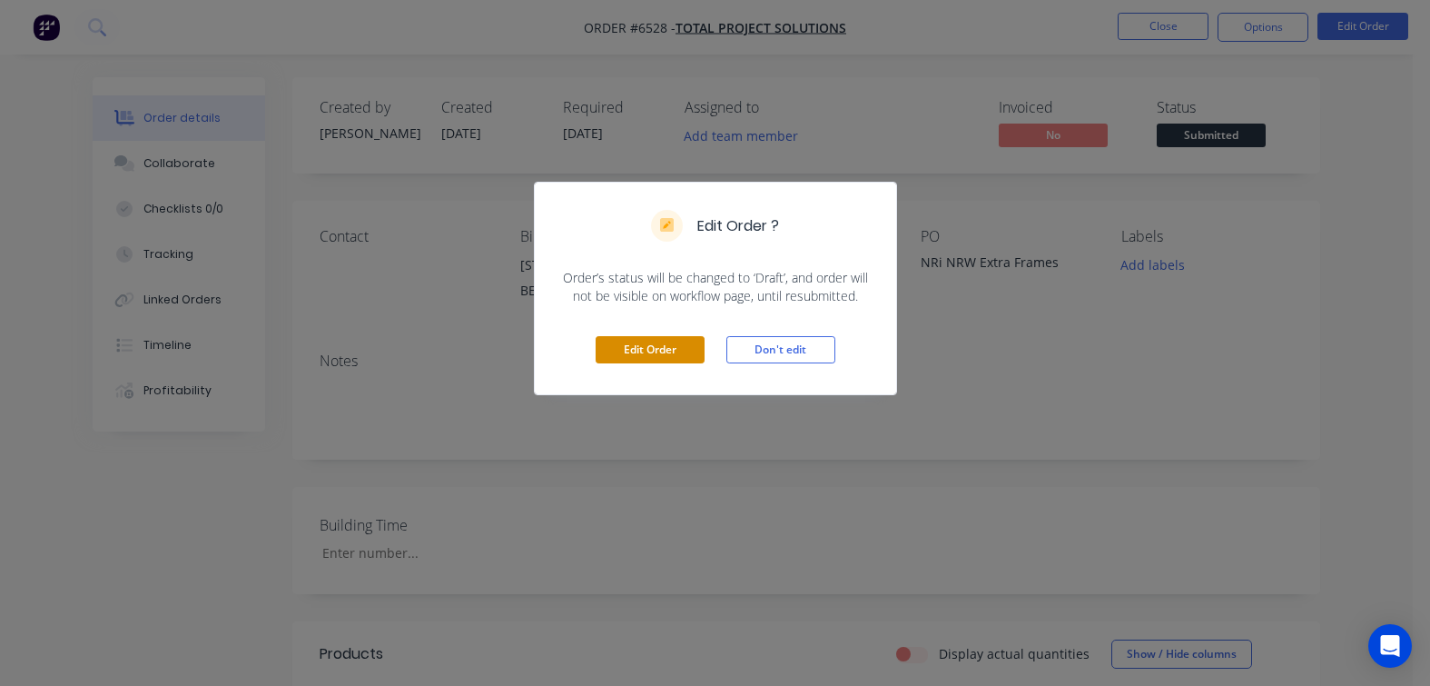
drag, startPoint x: 611, startPoint y: 346, endPoint x: 622, endPoint y: 345, distance: 10.9
click at [613, 346] on button "Edit Order" at bounding box center [650, 349] width 109 height 27
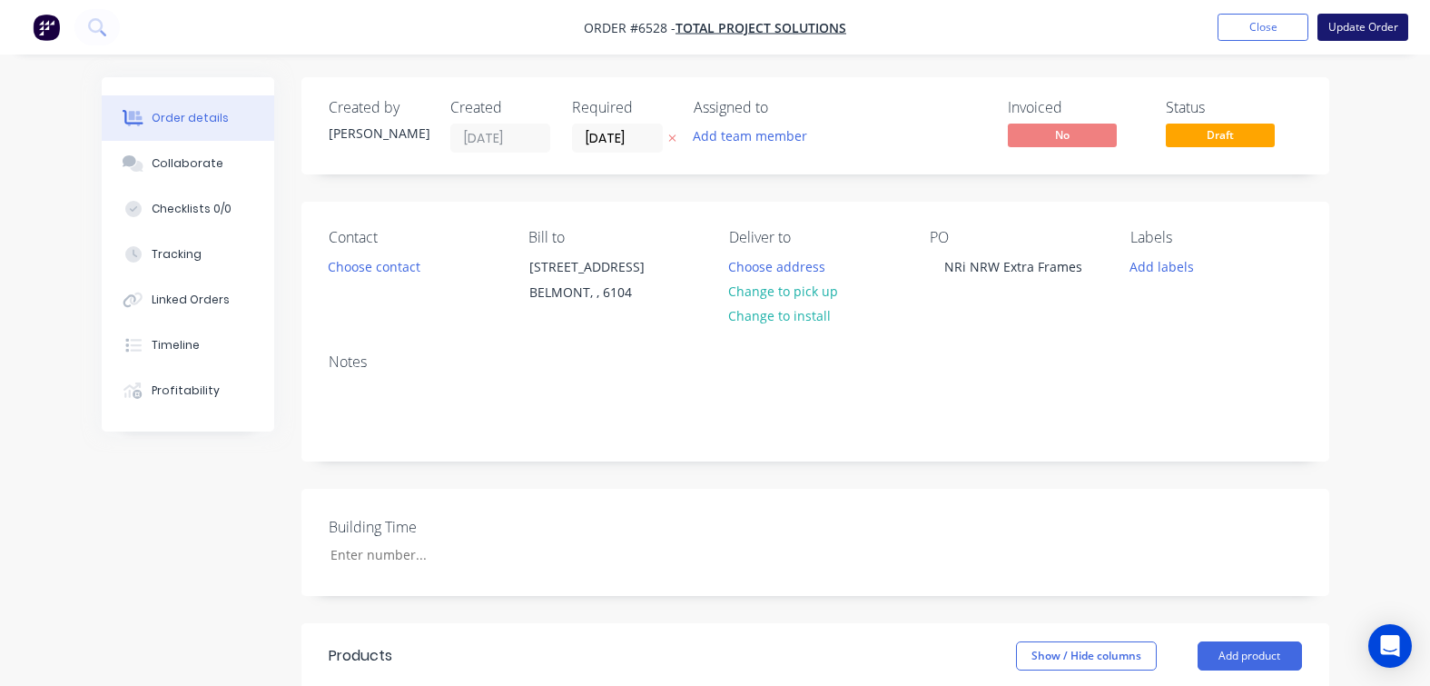
click at [1346, 25] on button "Update Order" at bounding box center [1363, 27] width 91 height 27
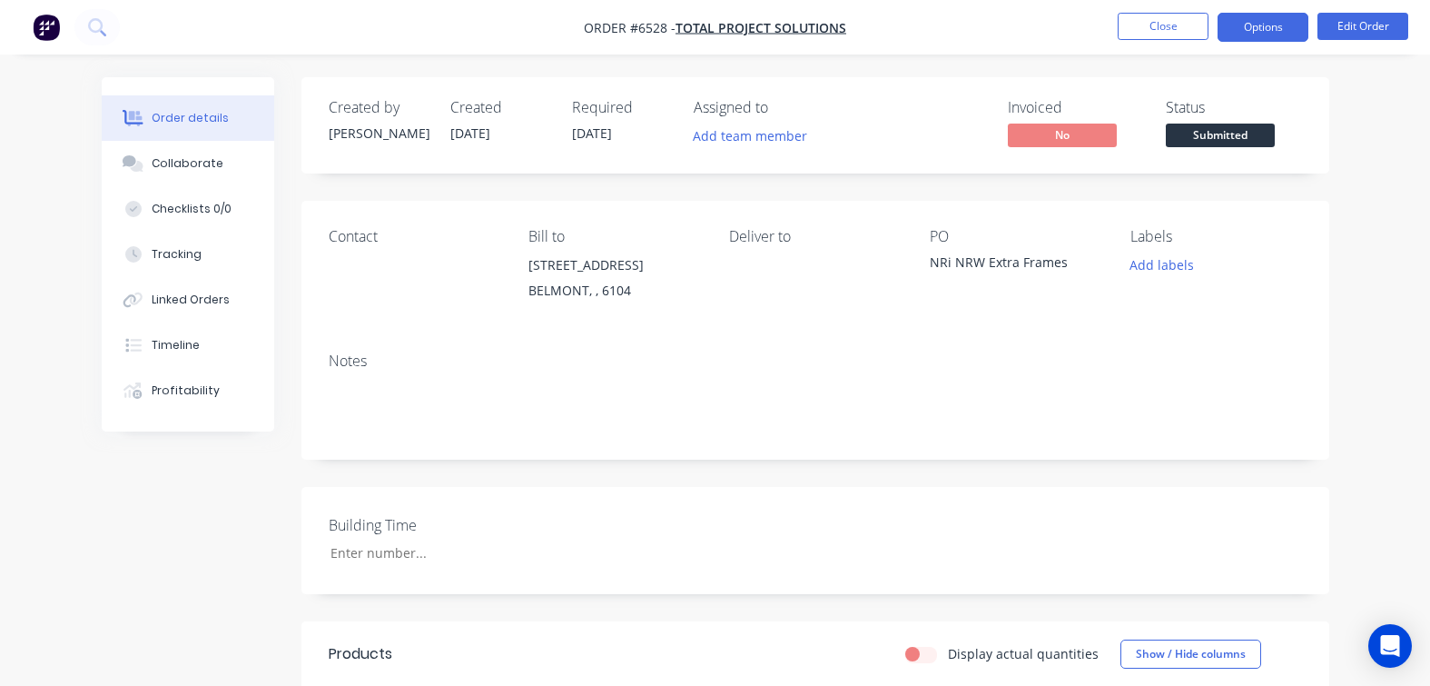
click at [1267, 34] on button "Options" at bounding box center [1263, 27] width 91 height 29
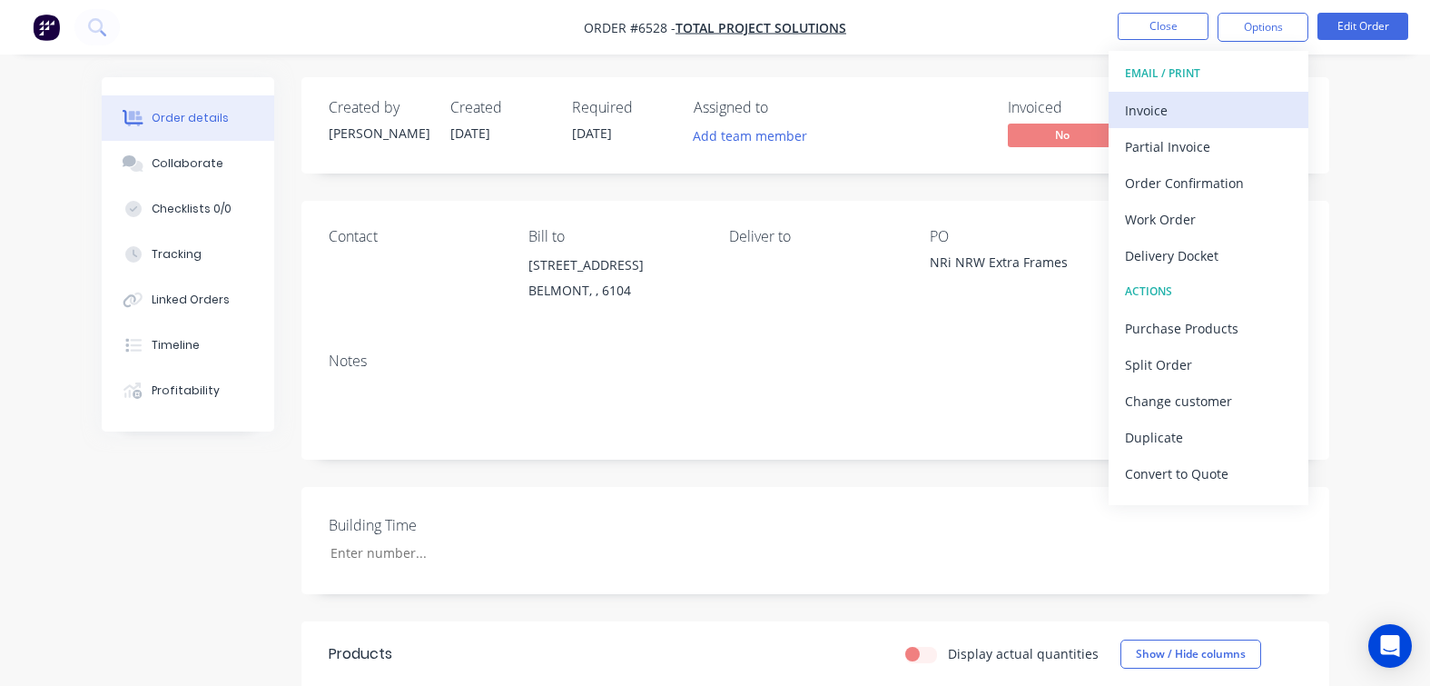
click at [1137, 111] on div "Invoice" at bounding box center [1208, 110] width 167 height 26
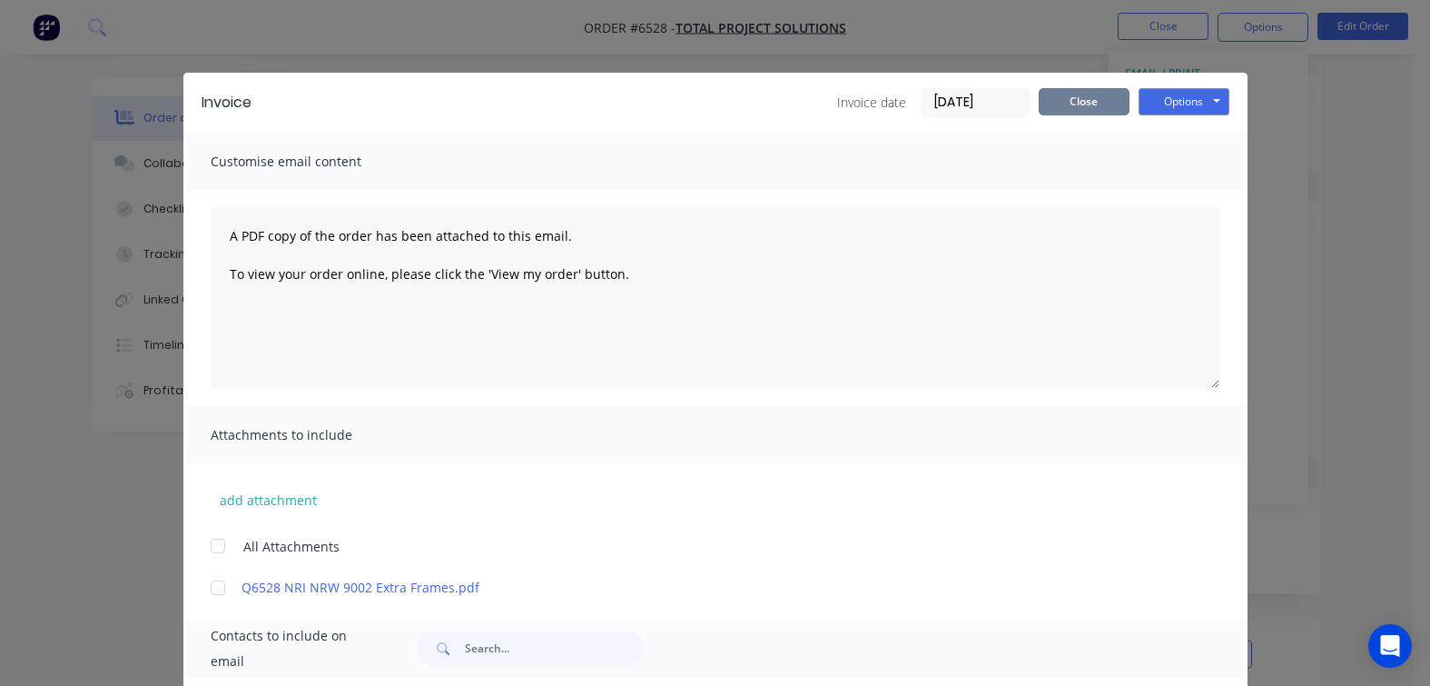
drag, startPoint x: 1058, startPoint y: 102, endPoint x: 1094, endPoint y: 124, distance: 42.8
click at [1058, 103] on button "Close" at bounding box center [1084, 101] width 91 height 27
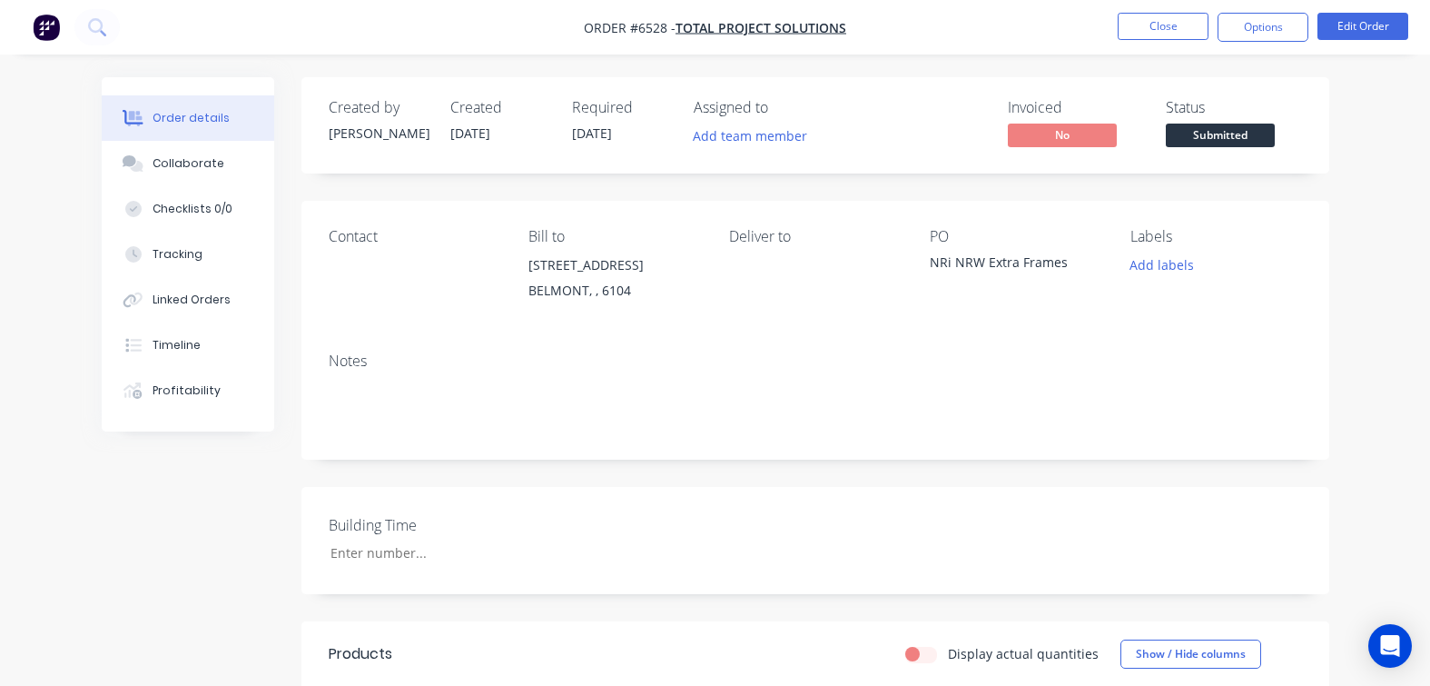
click at [1371, 262] on div "Order details Collaborate Checklists 0/0 Tracking Linked Orders Timeline Profit…" at bounding box center [715, 546] width 1430 height 1093
click at [1174, 25] on button "Close" at bounding box center [1163, 26] width 91 height 27
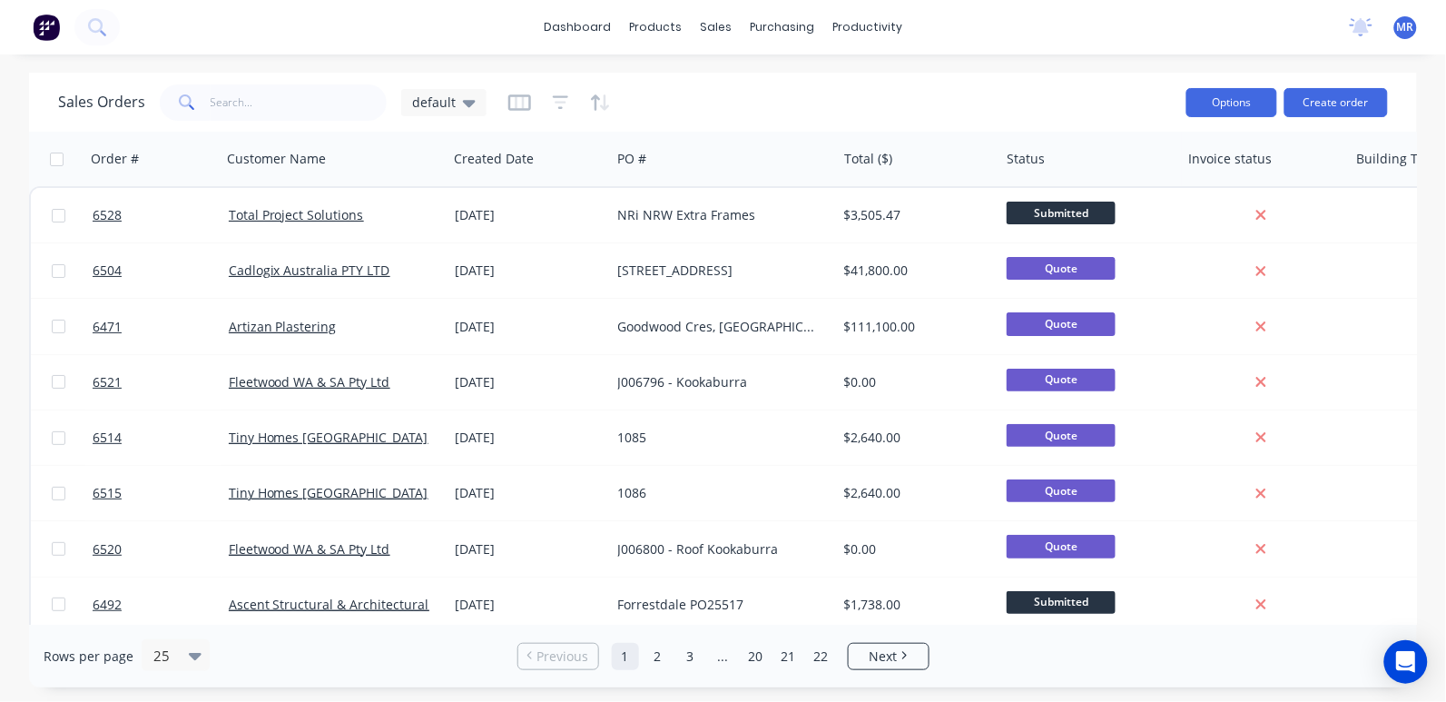
click at [1209, 115] on button "Options" at bounding box center [1232, 102] width 91 height 29
click at [944, 97] on div "Sales Orders default" at bounding box center [615, 102] width 1114 height 44
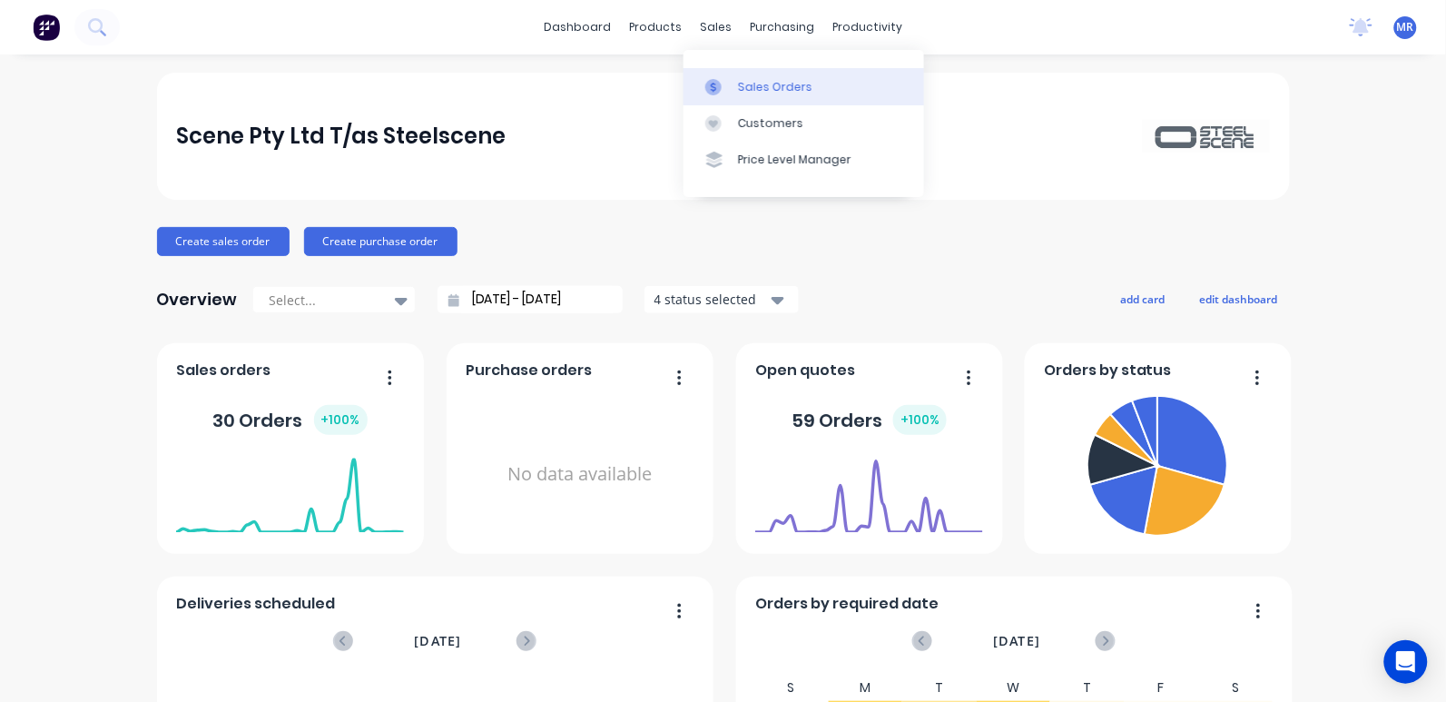
drag, startPoint x: 763, startPoint y: 84, endPoint x: 776, endPoint y: 97, distance: 19.3
click at [763, 84] on div "Sales Orders" at bounding box center [775, 87] width 74 height 16
click at [756, 84] on div "Sales Orders" at bounding box center [775, 87] width 74 height 16
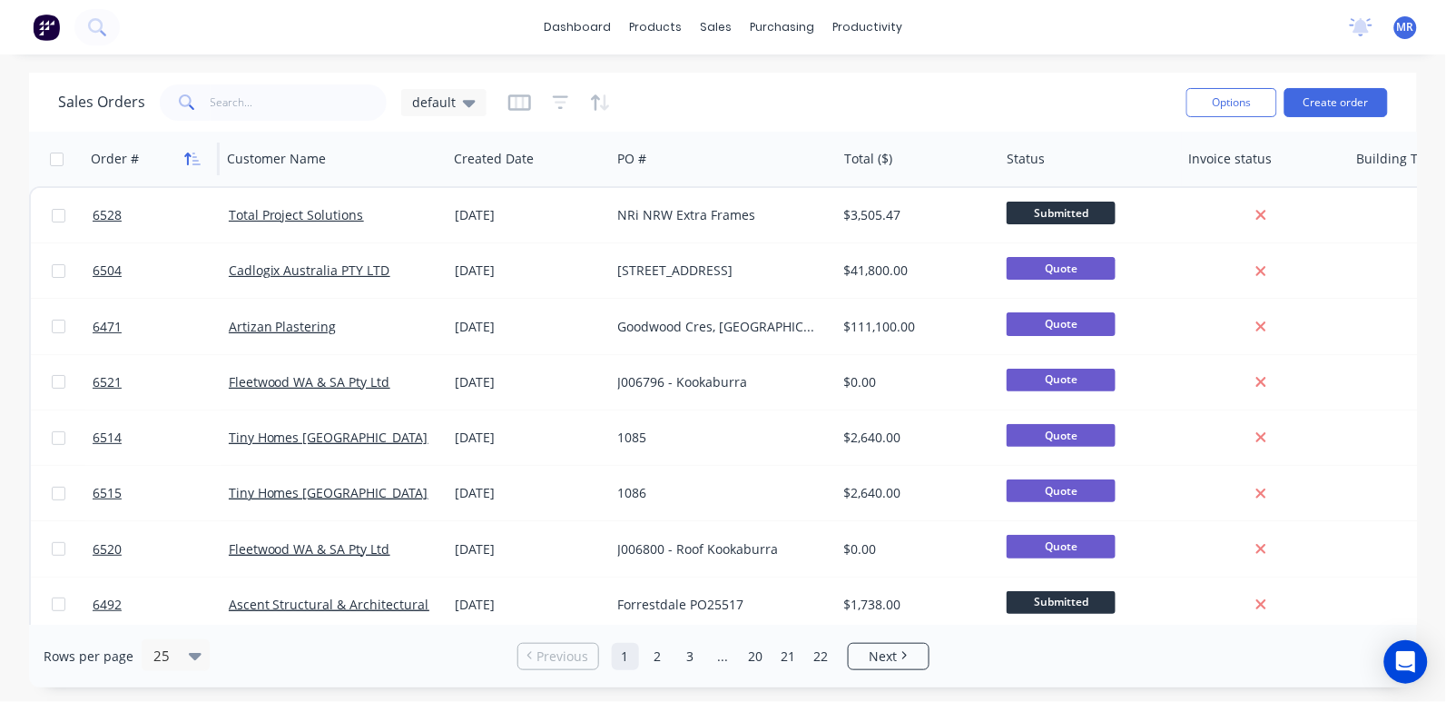
click at [192, 160] on icon "button" at bounding box center [192, 159] width 16 height 15
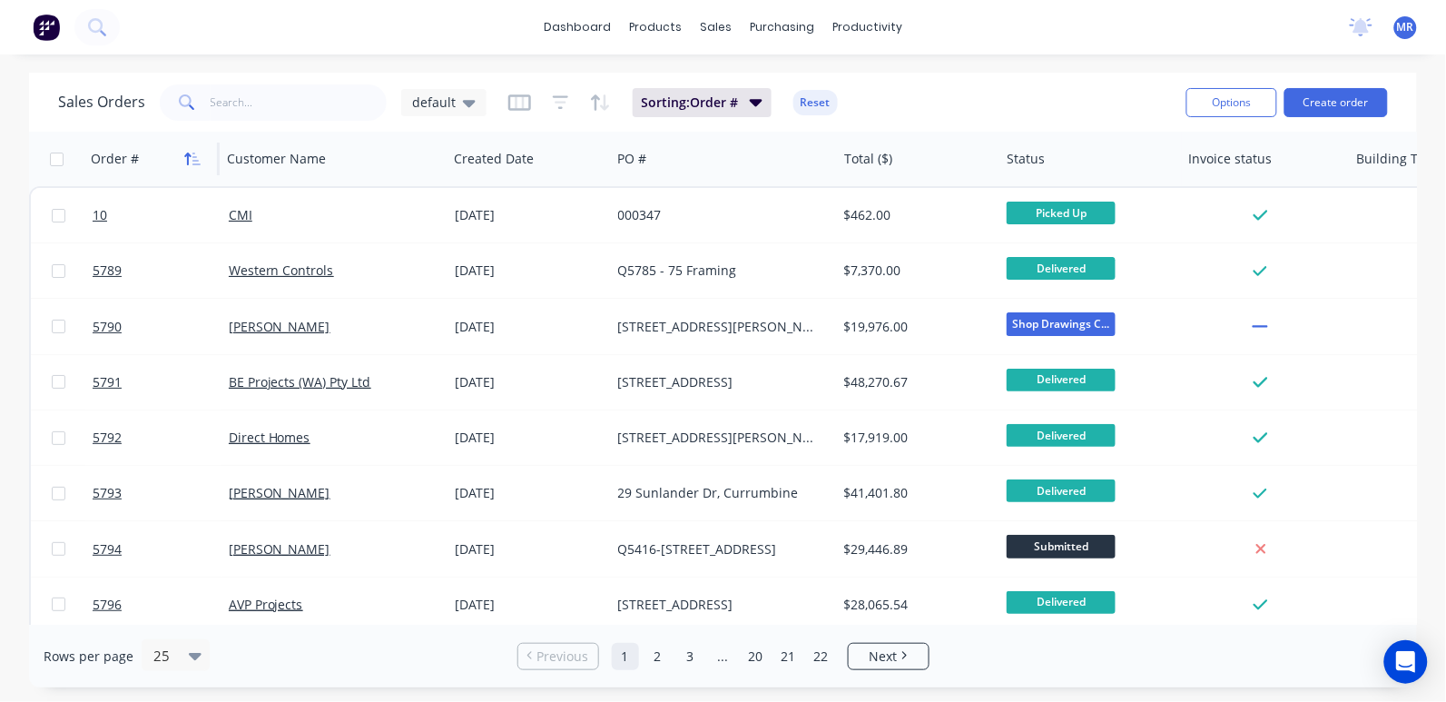
click at [193, 156] on icon "button" at bounding box center [197, 159] width 8 height 13
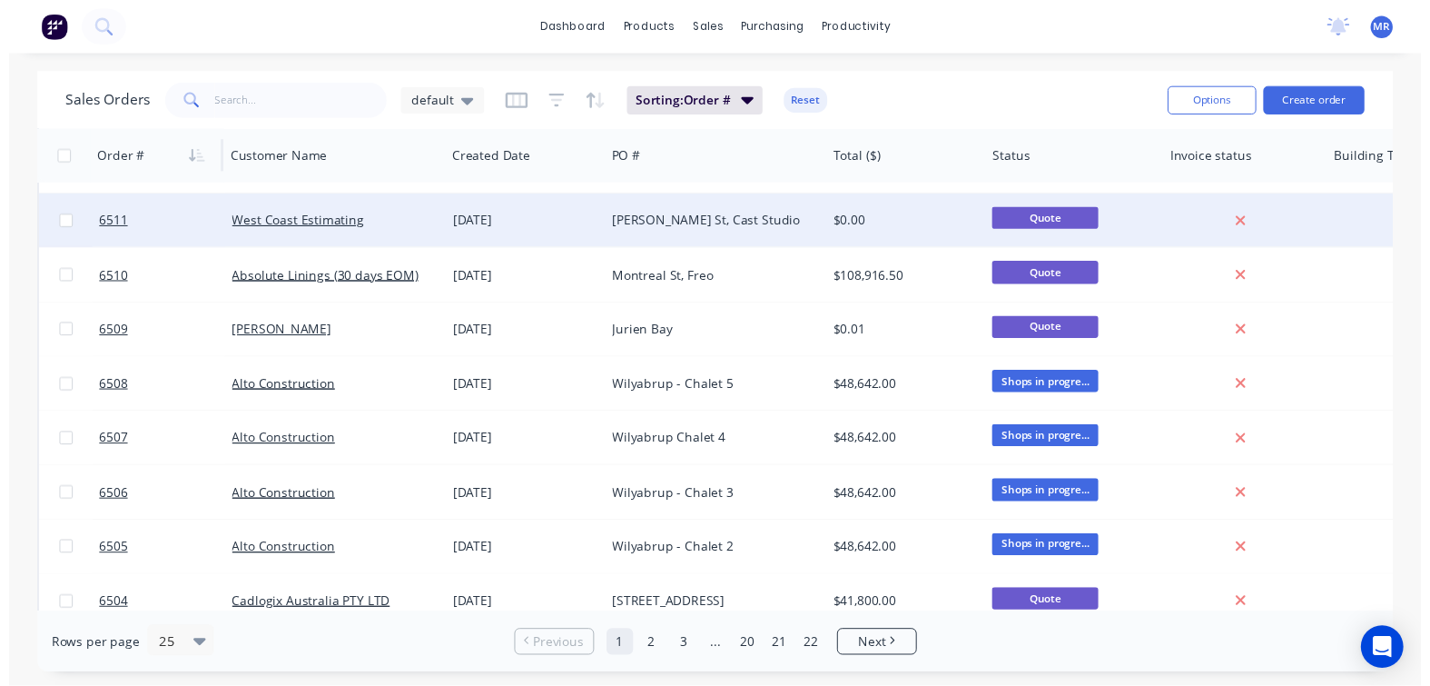
scroll to position [960, 0]
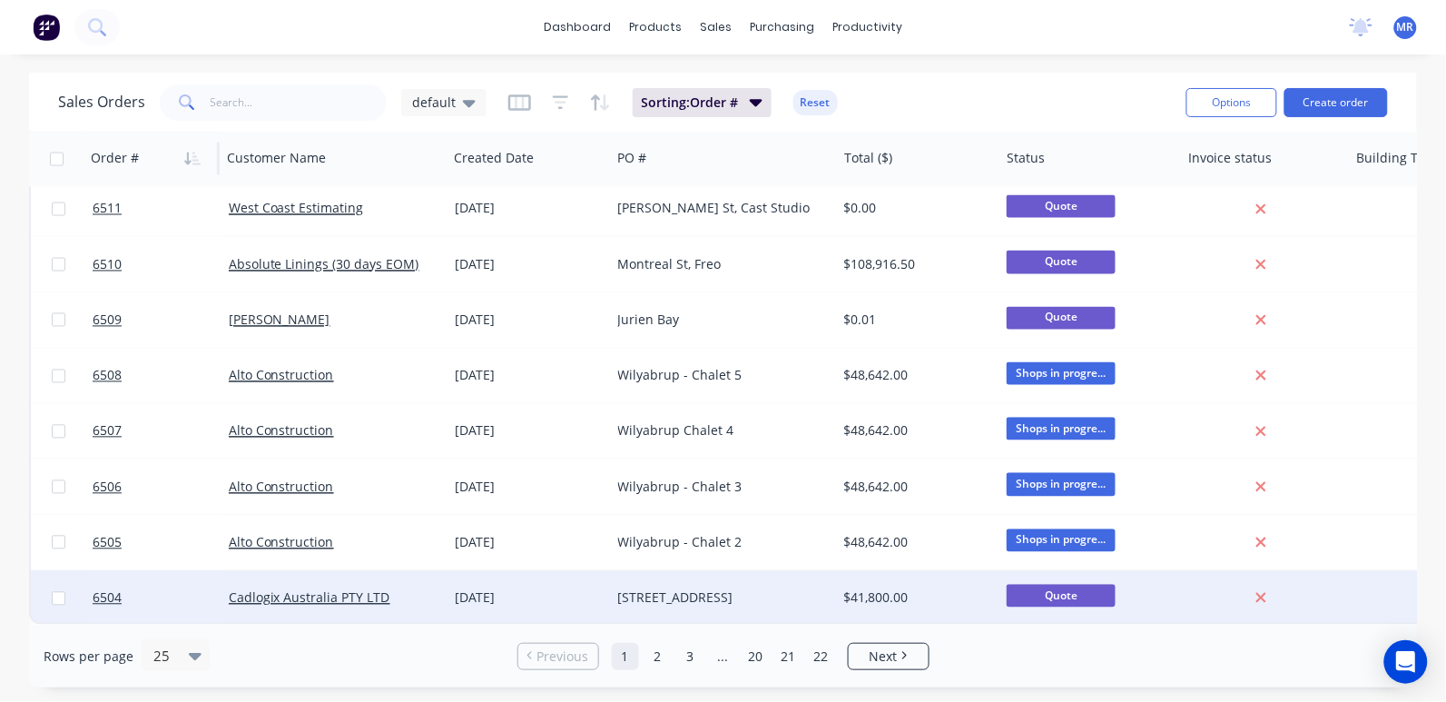
click at [642, 589] on div "[STREET_ADDRESS]" at bounding box center [719, 598] width 202 height 18
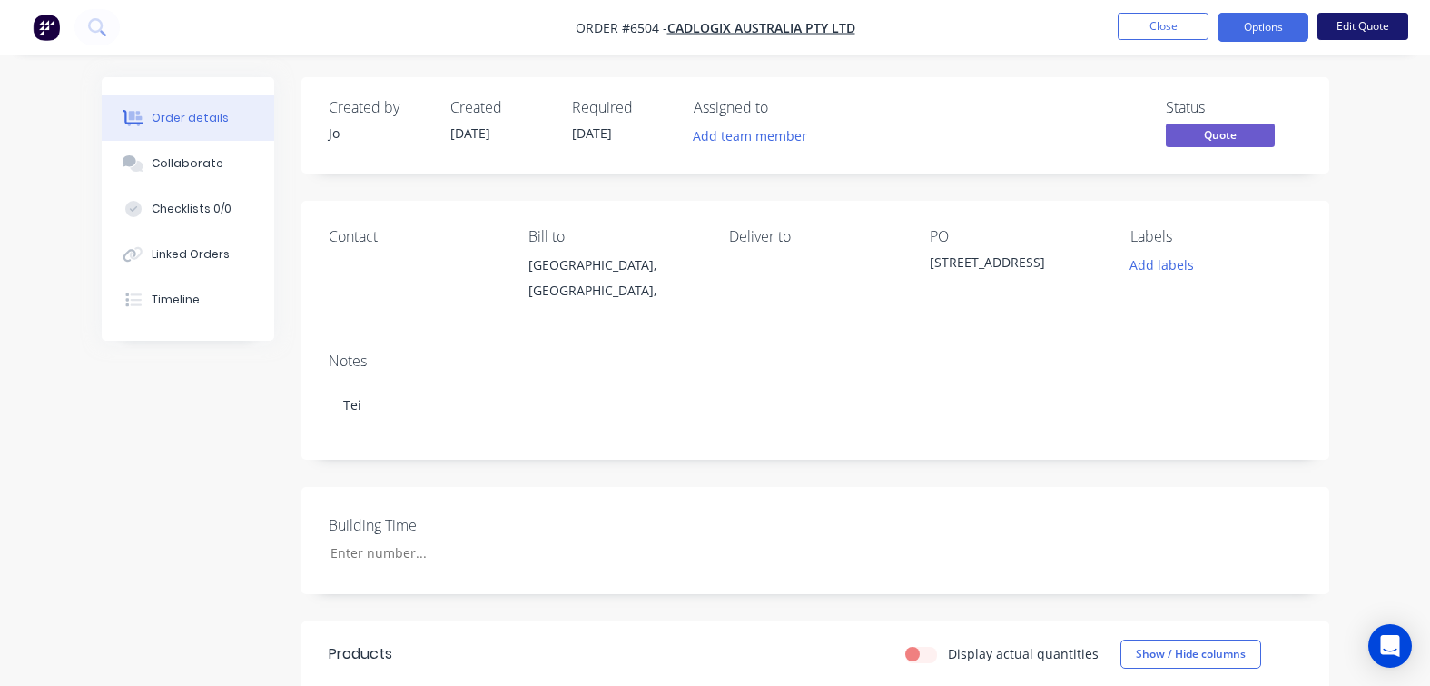
click at [1348, 33] on button "Edit Quote" at bounding box center [1363, 26] width 91 height 27
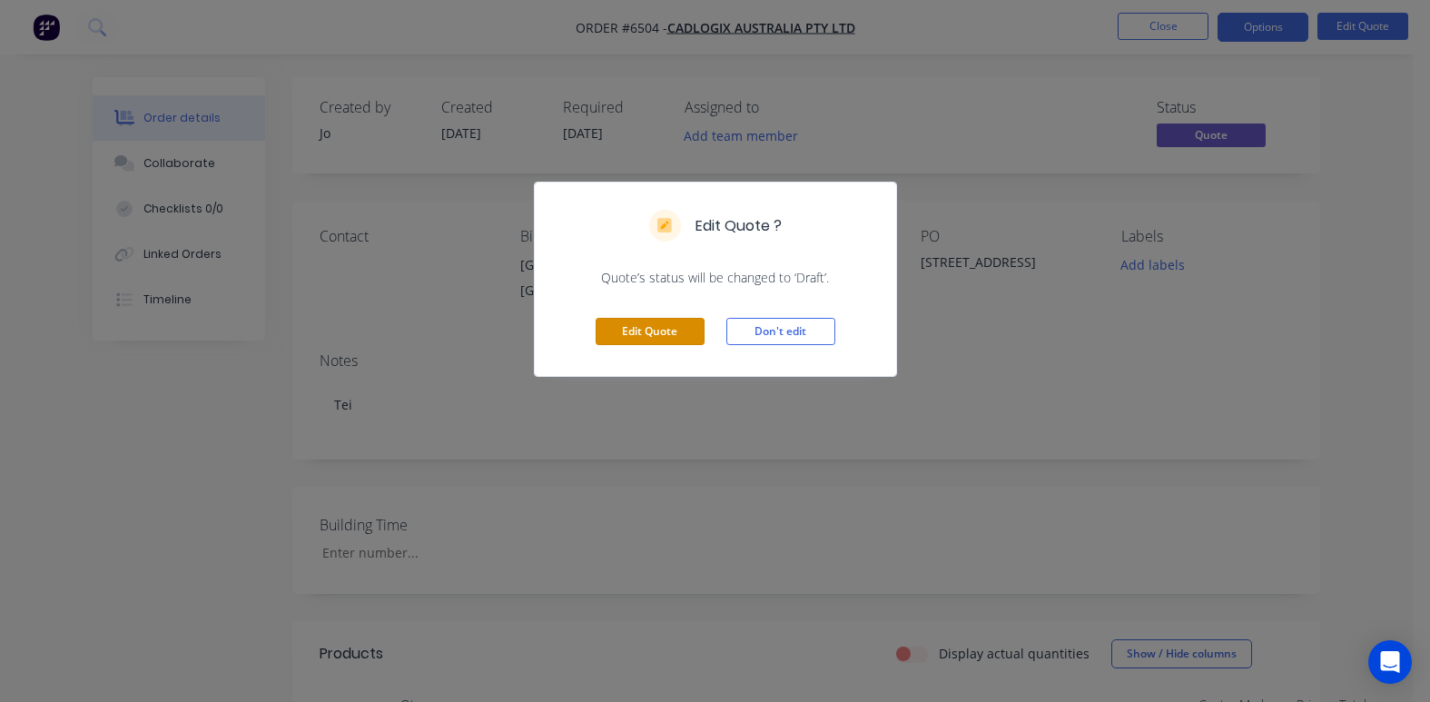
drag, startPoint x: 683, startPoint y: 325, endPoint x: 725, endPoint y: 330, distance: 42.0
click at [684, 325] on button "Edit Quote" at bounding box center [650, 331] width 109 height 27
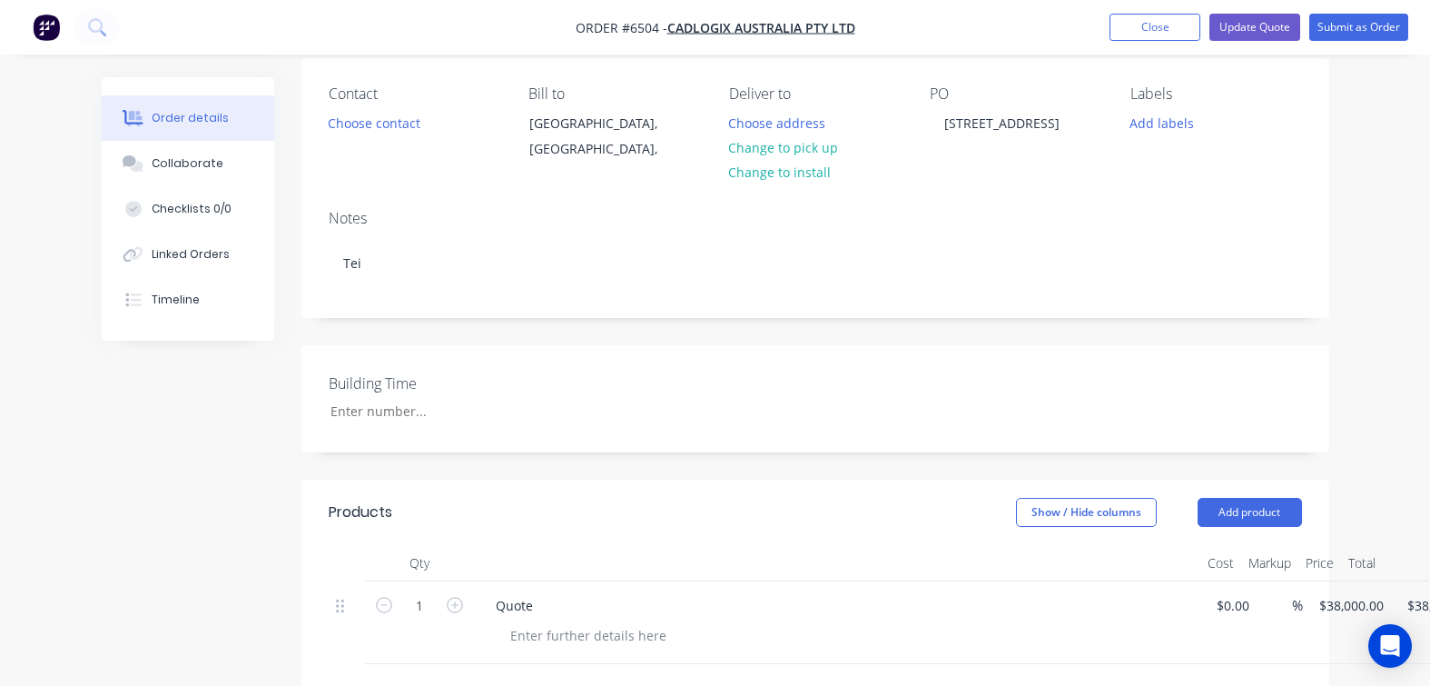
scroll to position [341, 0]
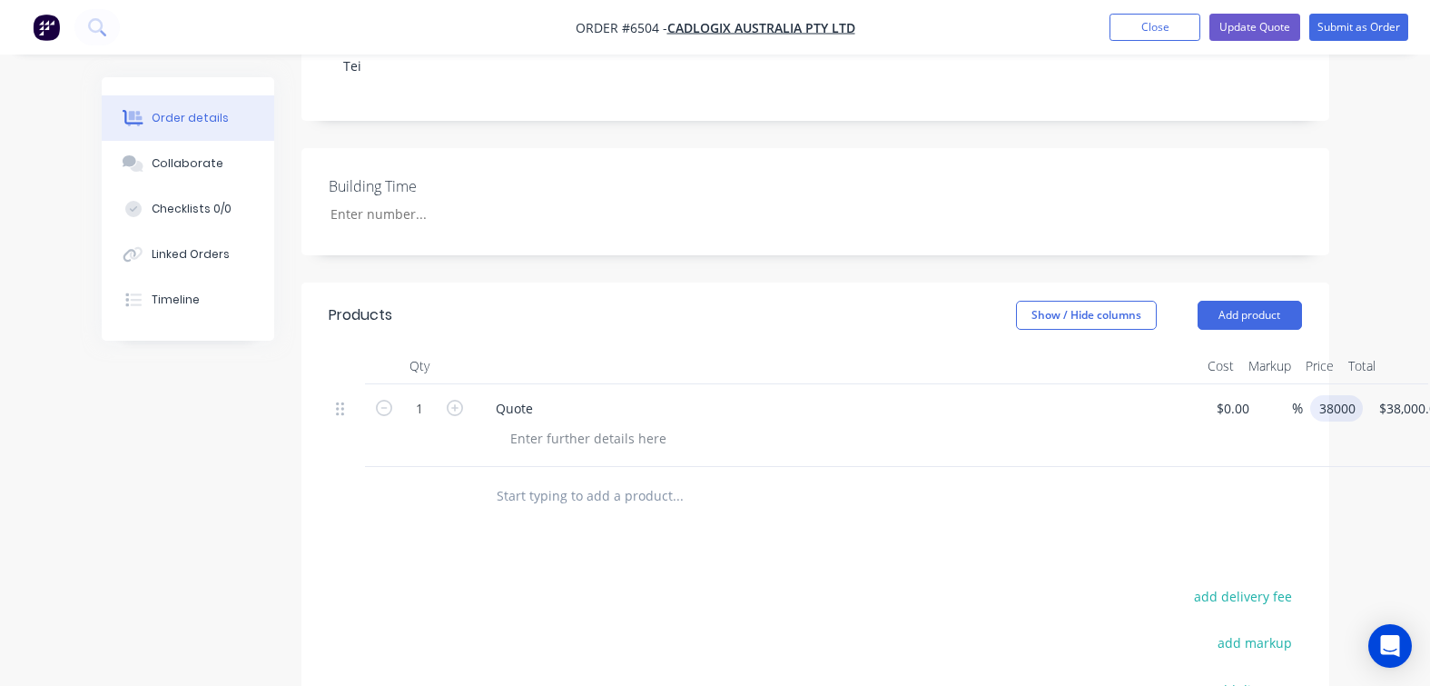
click at [1360, 401] on input "38000" at bounding box center [1340, 408] width 45 height 26
type input "$39,000.00"
click at [1195, 492] on div at bounding box center [815, 496] width 973 height 59
click at [1151, 34] on button "Close" at bounding box center [1155, 27] width 91 height 27
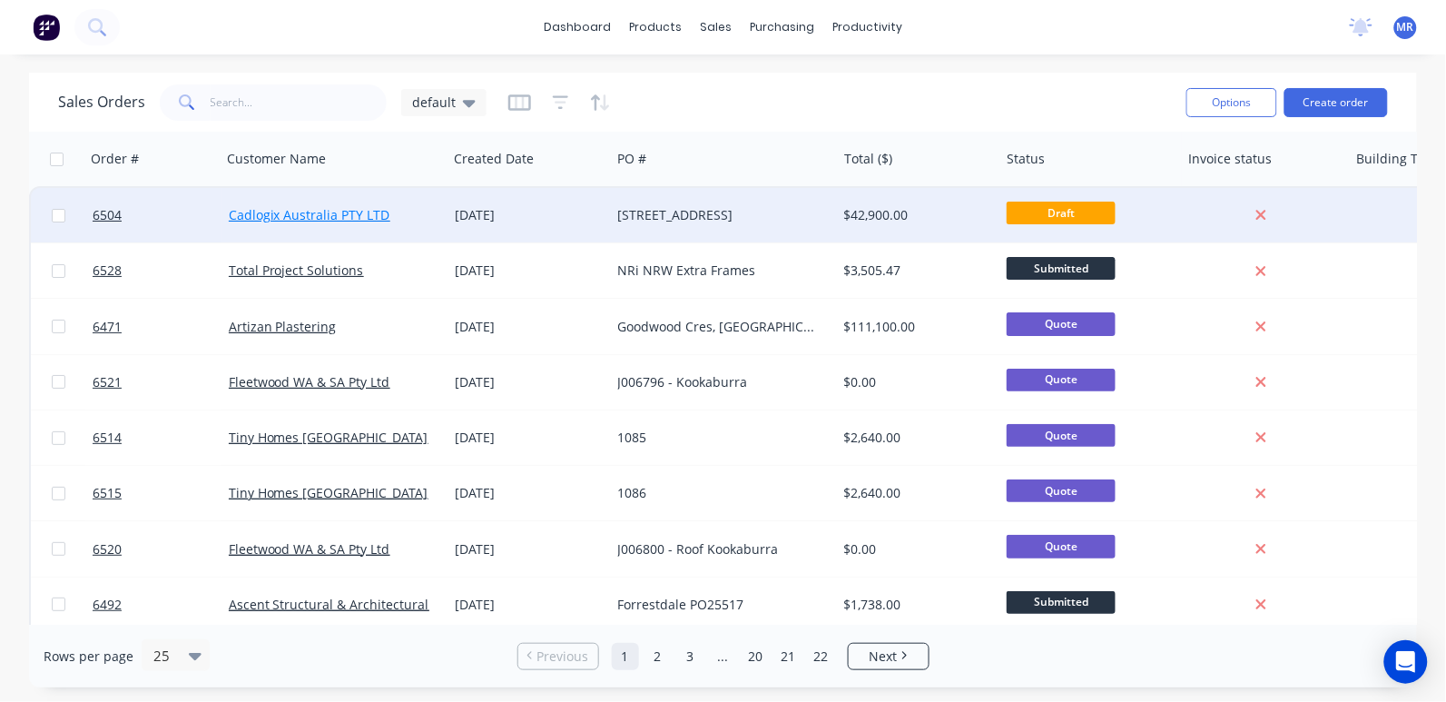
click at [305, 212] on link "Cadlogix Australia PTY LTD" at bounding box center [310, 214] width 162 height 17
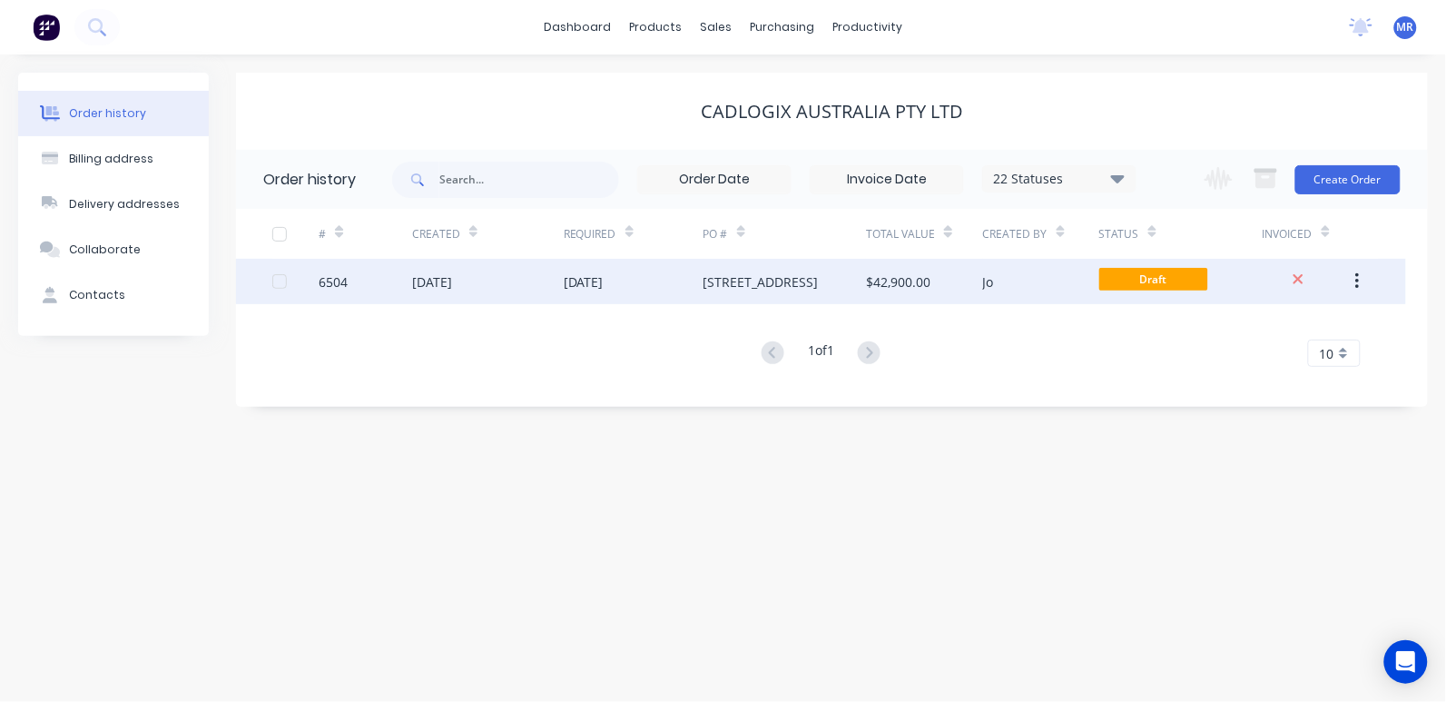
click at [819, 286] on div "[STREET_ADDRESS]" at bounding box center [761, 281] width 115 height 19
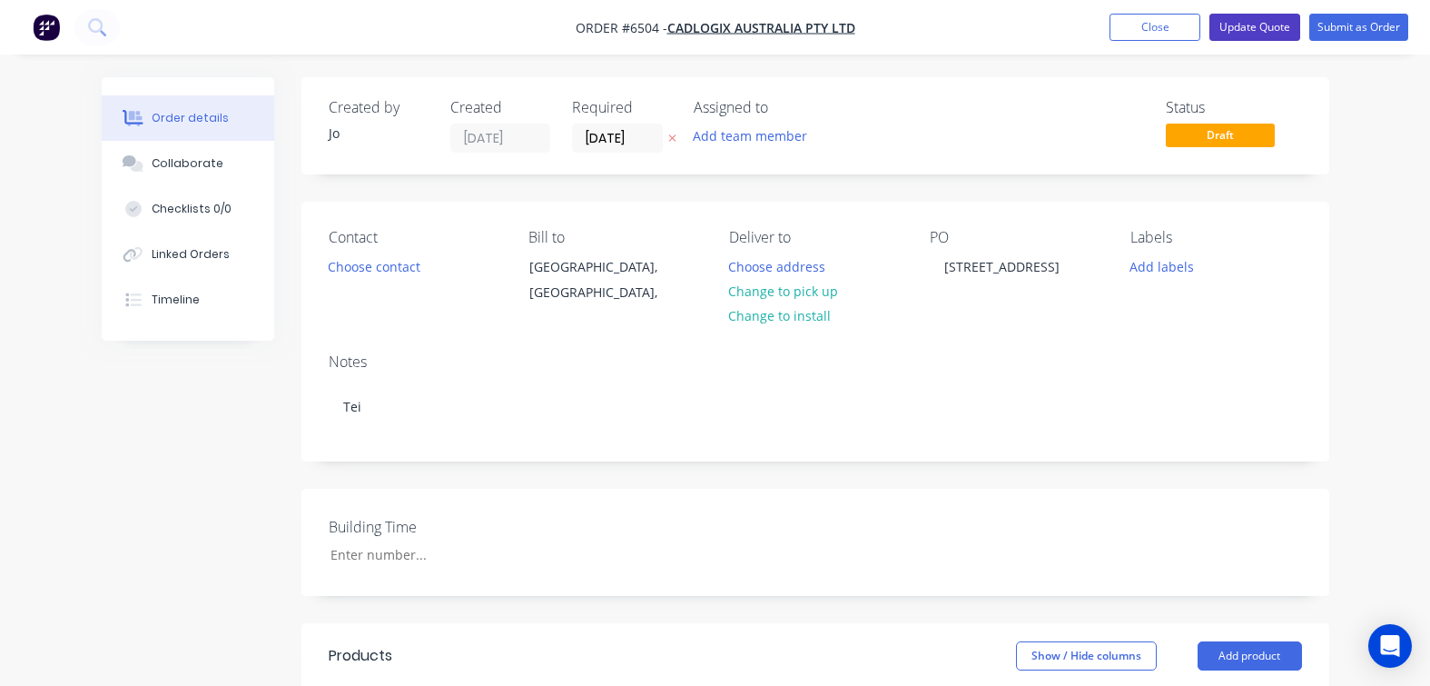
drag, startPoint x: 1247, startPoint y: 27, endPoint x: 1219, endPoint y: 57, distance: 41.1
click at [1246, 27] on button "Update Quote" at bounding box center [1254, 27] width 91 height 27
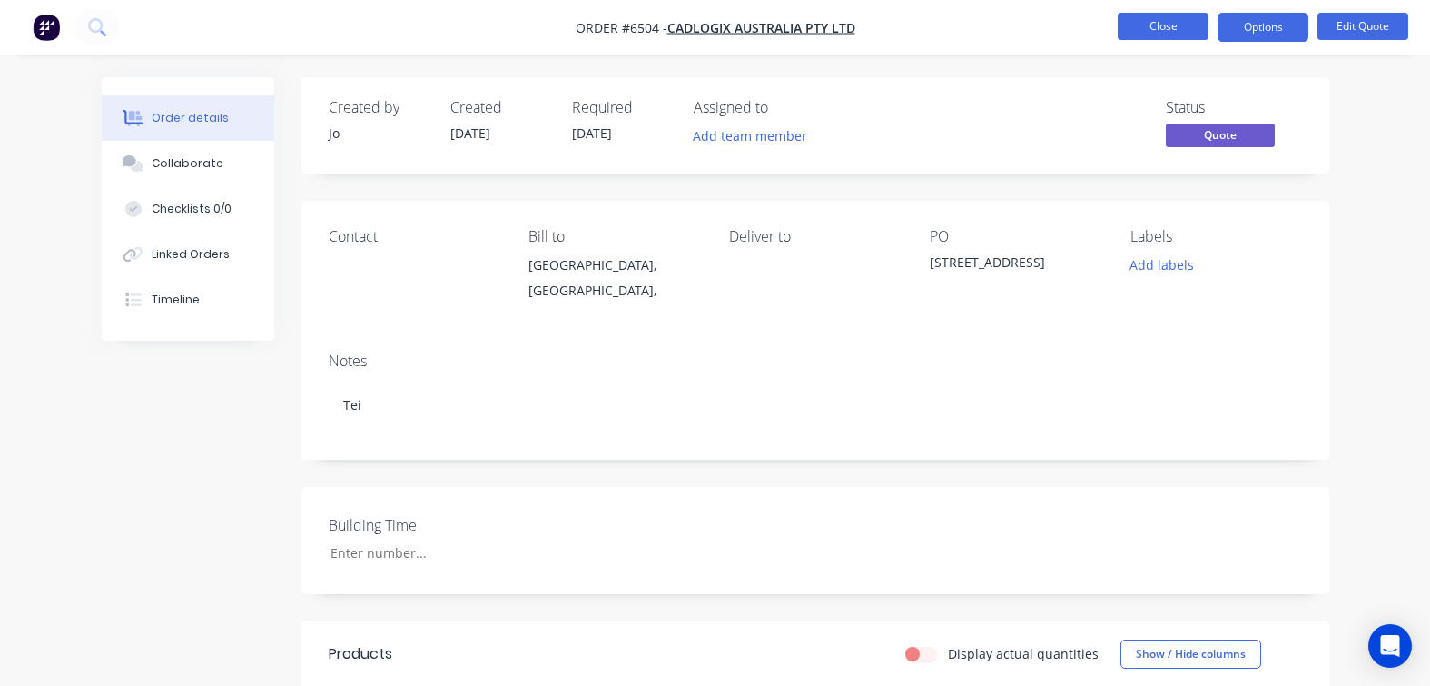
click at [1159, 25] on button "Close" at bounding box center [1163, 26] width 91 height 27
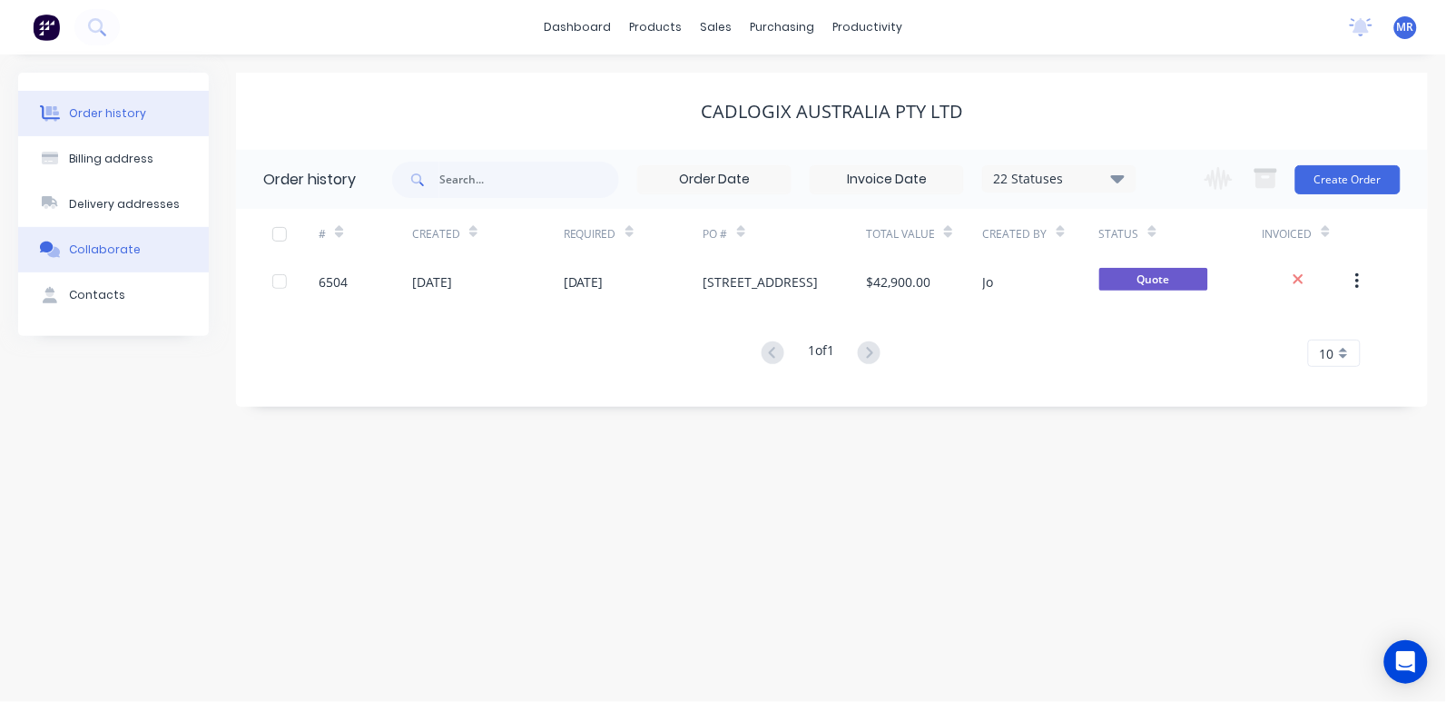
click at [88, 245] on div "Collaborate" at bounding box center [105, 250] width 72 height 16
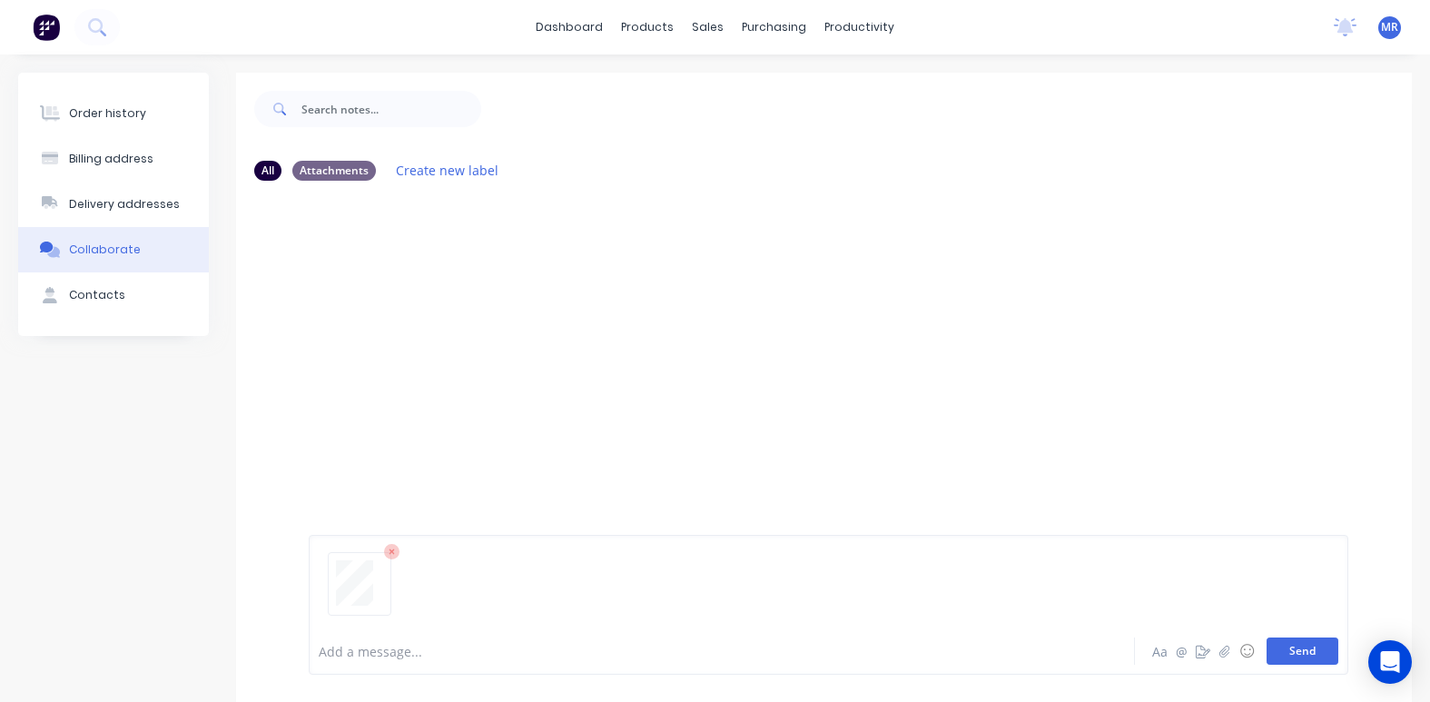
click at [1299, 649] on button "Send" at bounding box center [1303, 650] width 72 height 27
